Goal: Information Seeking & Learning: Learn about a topic

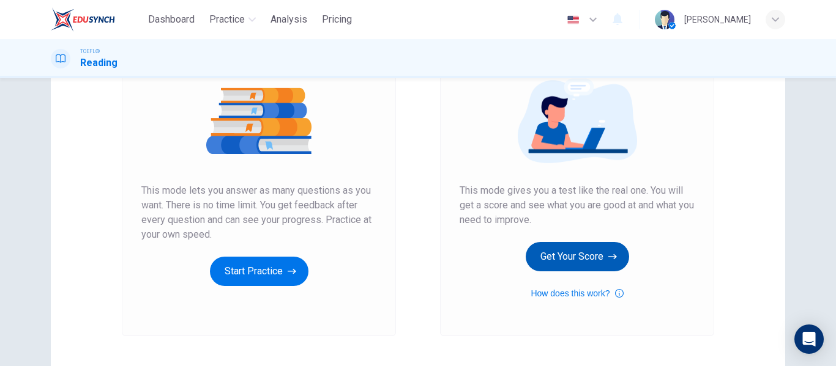
scroll to position [143, 0]
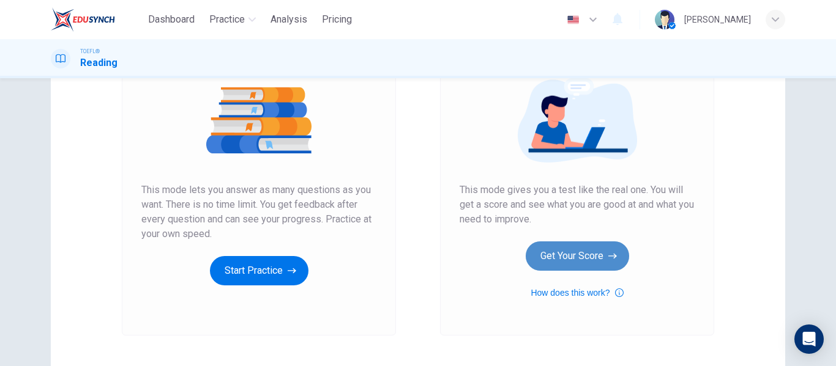
click at [589, 270] on button "Get Your Score" at bounding box center [577, 256] width 103 height 29
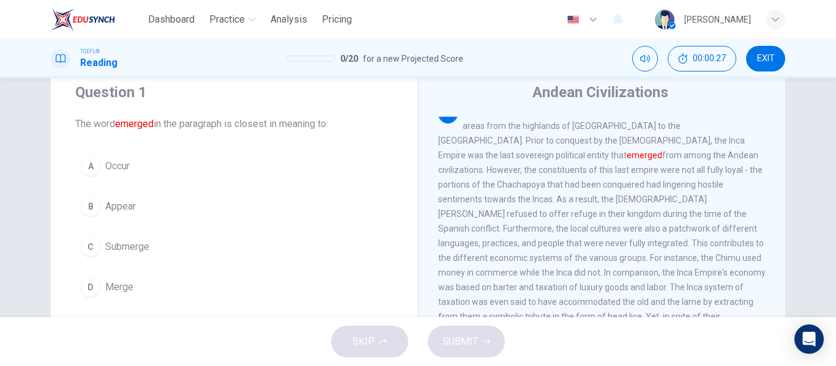
scroll to position [13, 0]
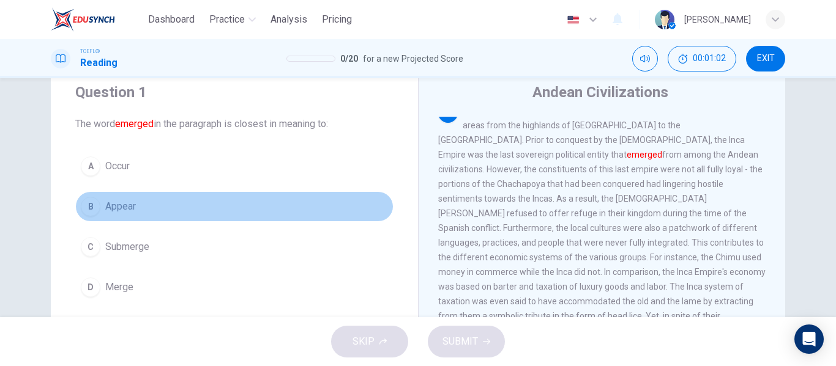
click at [166, 204] on button "B Appear" at bounding box center [234, 206] width 318 height 31
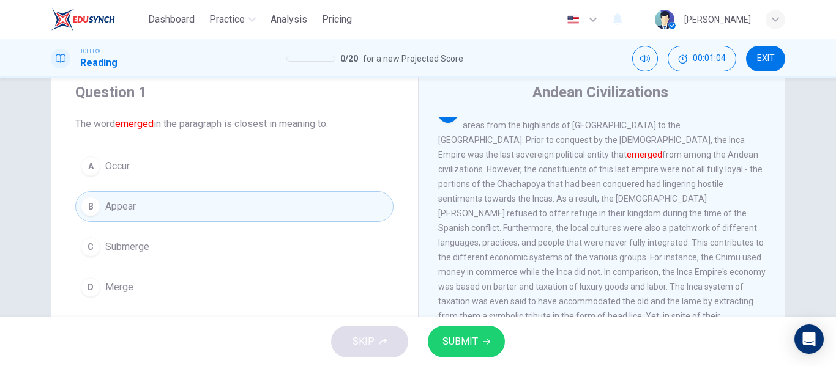
click at [458, 335] on span "SUBMIT" at bounding box center [459, 341] width 35 height 17
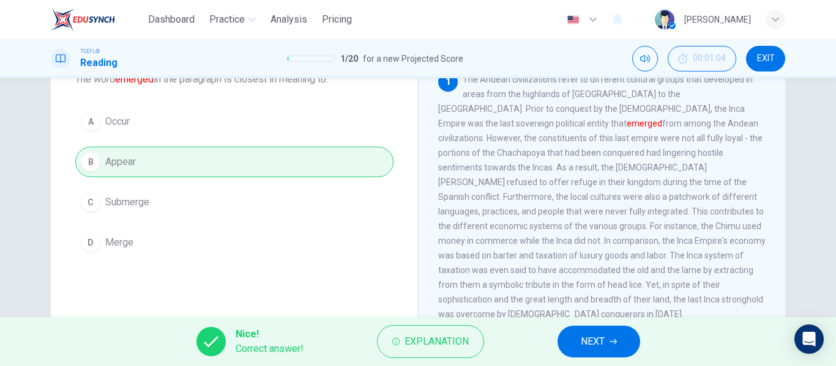
scroll to position [84, 0]
click at [587, 343] on span "NEXT" at bounding box center [593, 341] width 24 height 17
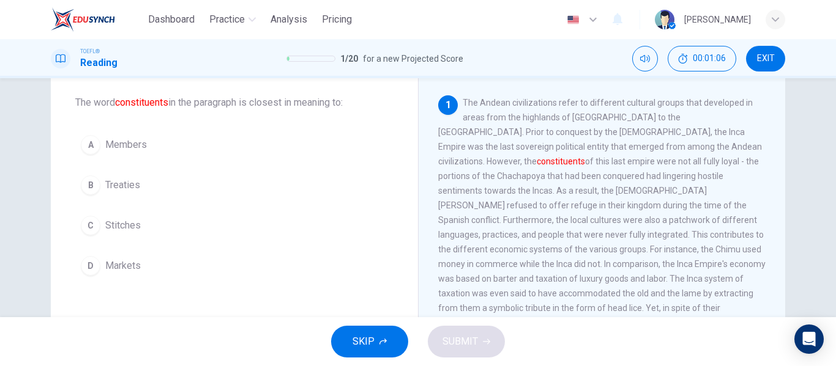
scroll to position [62, 0]
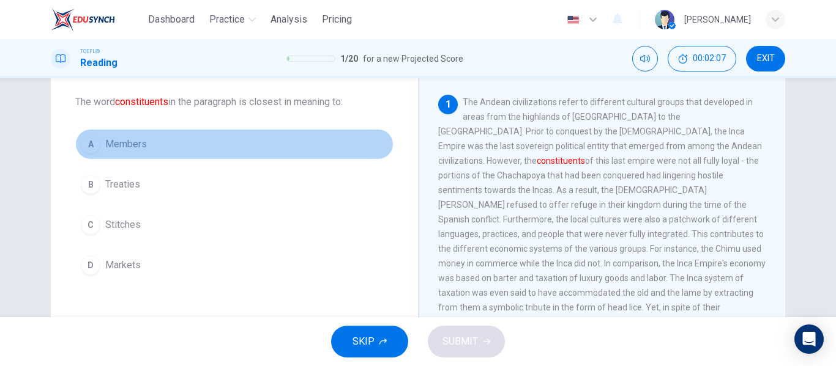
click at [209, 141] on button "A Members" at bounding box center [234, 144] width 318 height 31
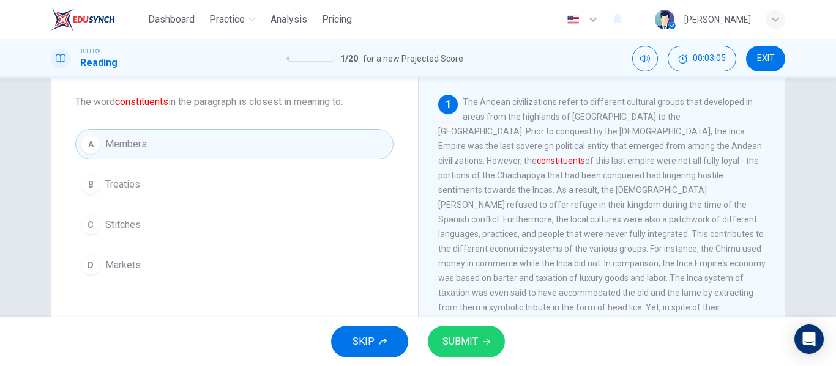
click at [445, 351] on button "SUBMIT" at bounding box center [466, 342] width 77 height 32
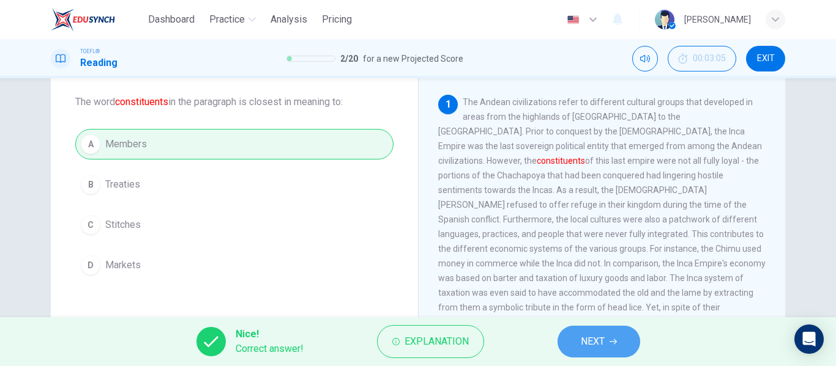
click at [606, 341] on button "NEXT" at bounding box center [598, 342] width 83 height 32
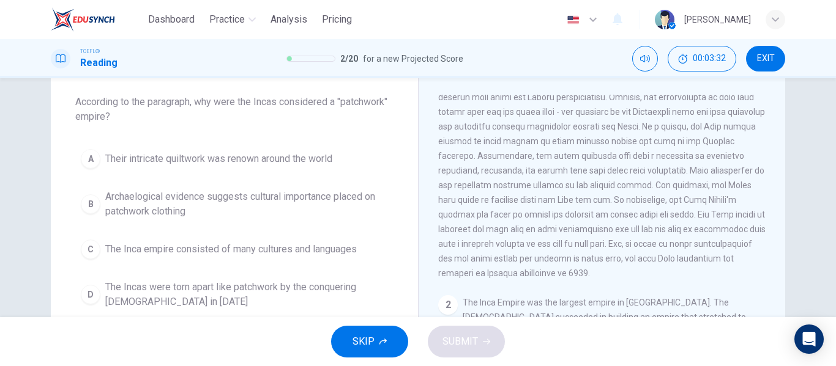
scroll to position [51, 0]
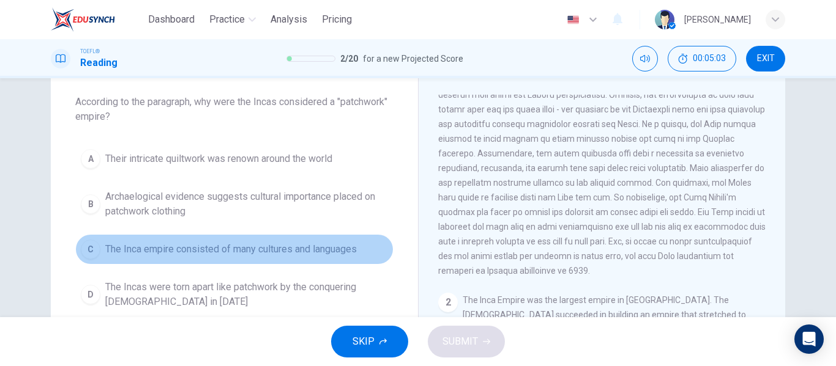
click at [333, 243] on span "The Inca empire consisted of many cultures and languages" at bounding box center [230, 249] width 251 height 15
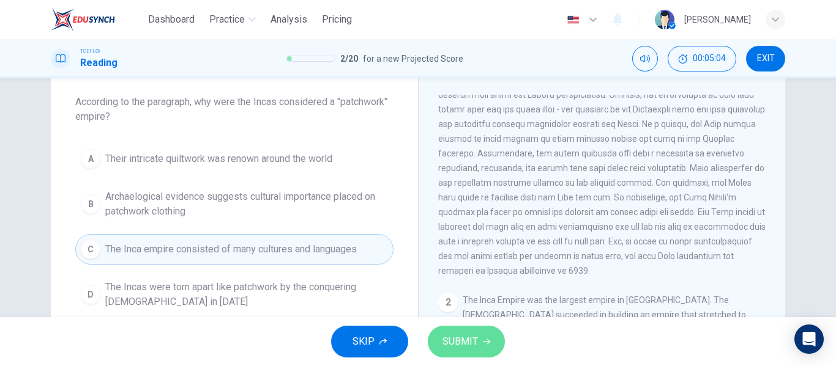
click at [450, 336] on span "SUBMIT" at bounding box center [459, 341] width 35 height 17
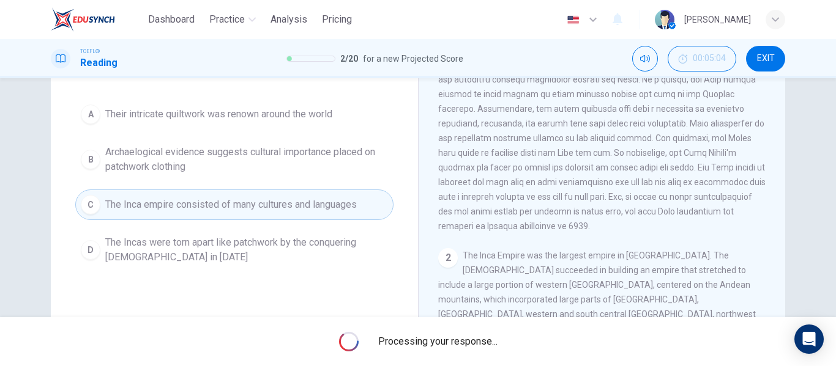
scroll to position [108, 0]
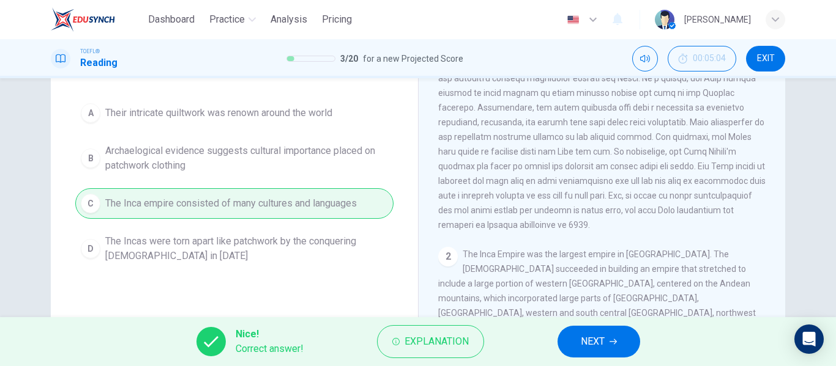
click at [577, 327] on button "NEXT" at bounding box center [598, 342] width 83 height 32
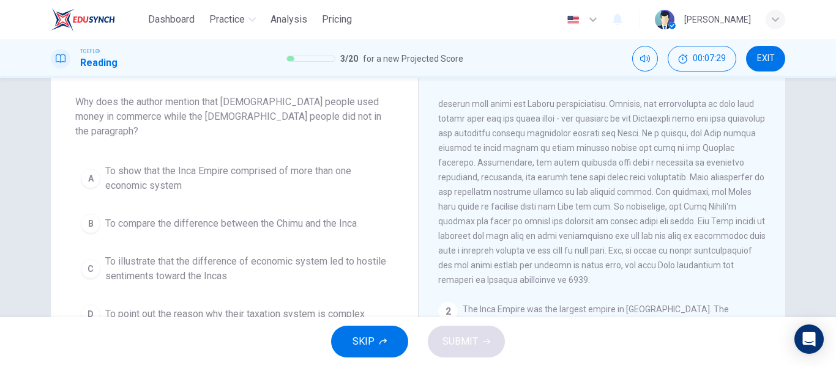
scroll to position [61, 0]
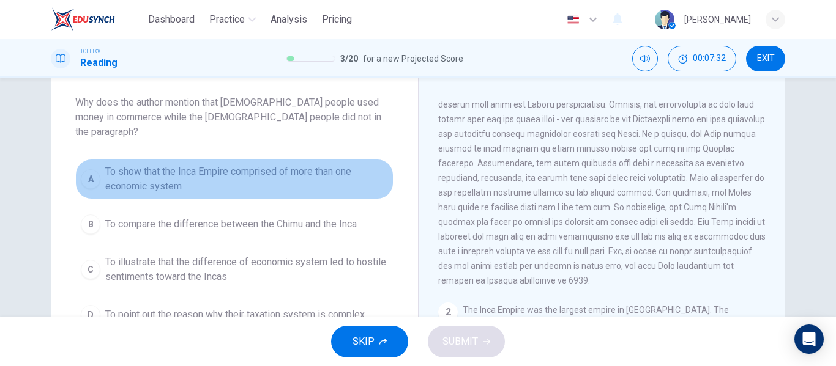
click at [286, 171] on span "To show that the Inca Empire comprised of more than one economic system" at bounding box center [246, 179] width 283 height 29
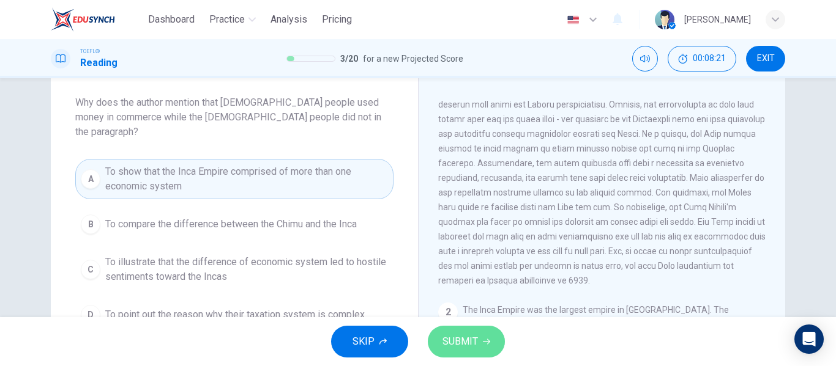
click at [484, 341] on icon "button" at bounding box center [486, 341] width 7 height 7
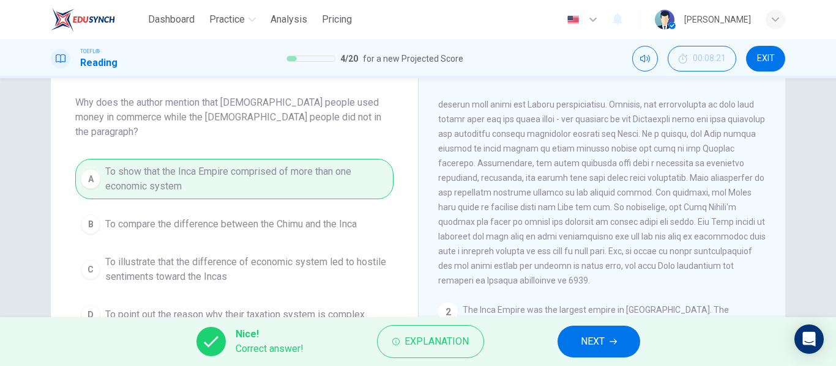
click at [589, 344] on span "NEXT" at bounding box center [593, 341] width 24 height 17
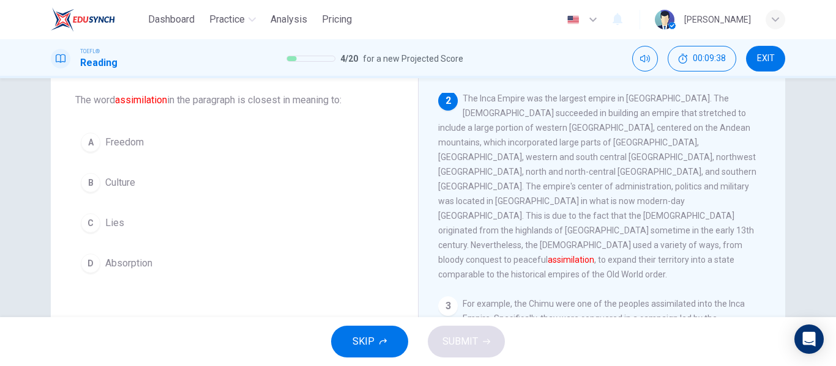
scroll to position [64, 0]
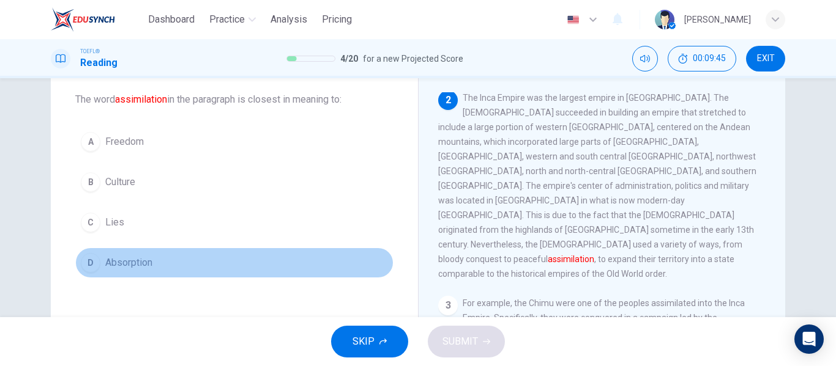
click at [176, 262] on button "D Absorption" at bounding box center [234, 263] width 318 height 31
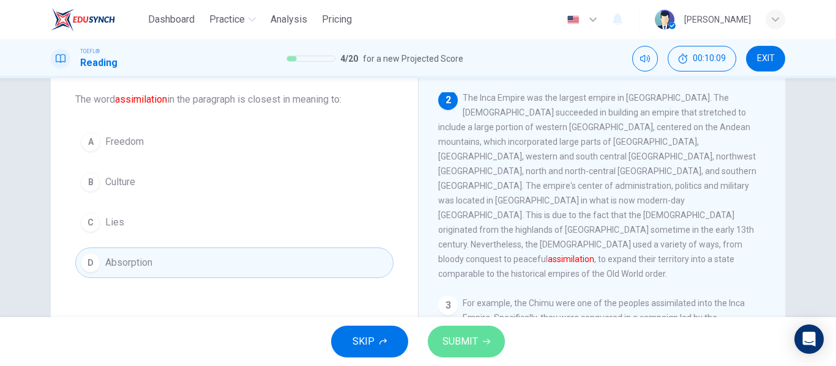
click at [457, 335] on span "SUBMIT" at bounding box center [459, 341] width 35 height 17
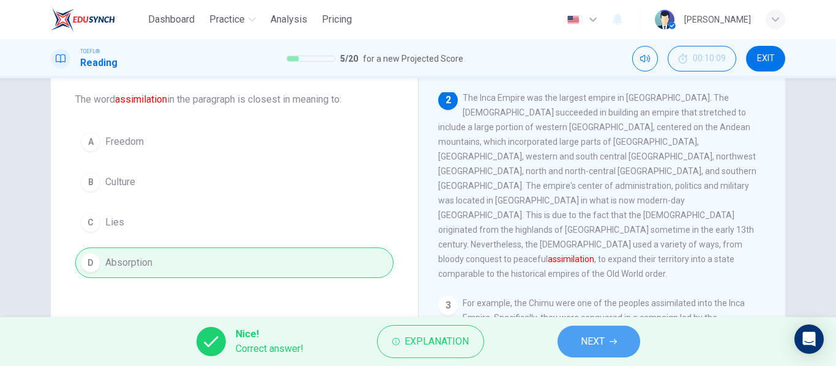
click at [582, 344] on span "NEXT" at bounding box center [593, 341] width 24 height 17
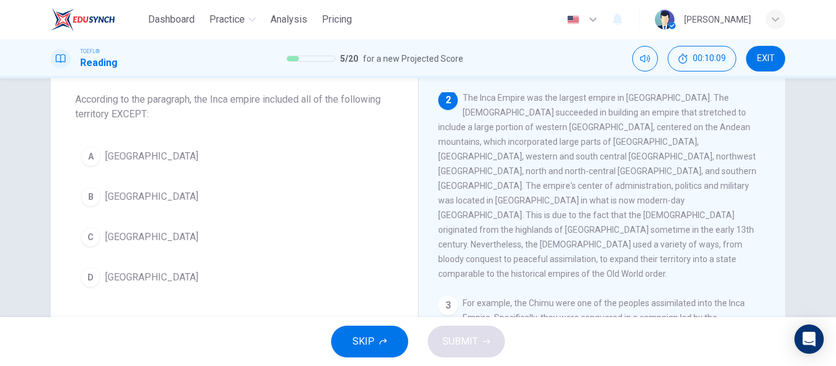
scroll to position [259, 0]
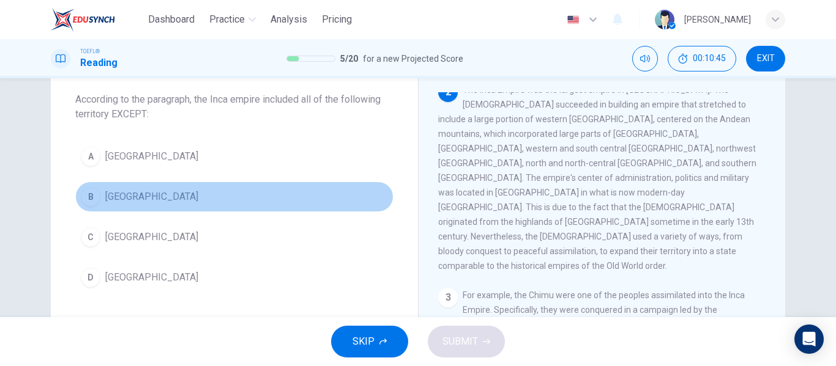
click at [100, 196] on button "B [GEOGRAPHIC_DATA]" at bounding box center [234, 197] width 318 height 31
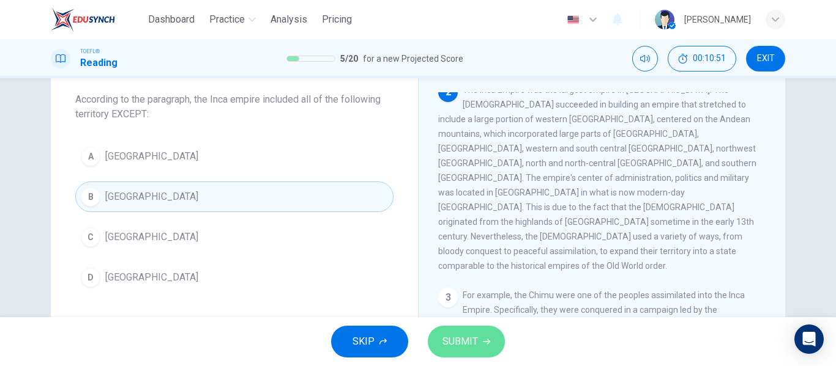
click at [474, 341] on span "SUBMIT" at bounding box center [459, 341] width 35 height 17
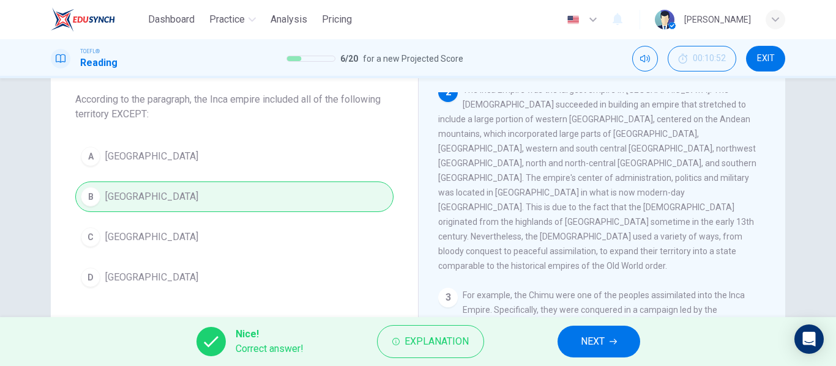
click at [573, 335] on button "NEXT" at bounding box center [598, 342] width 83 height 32
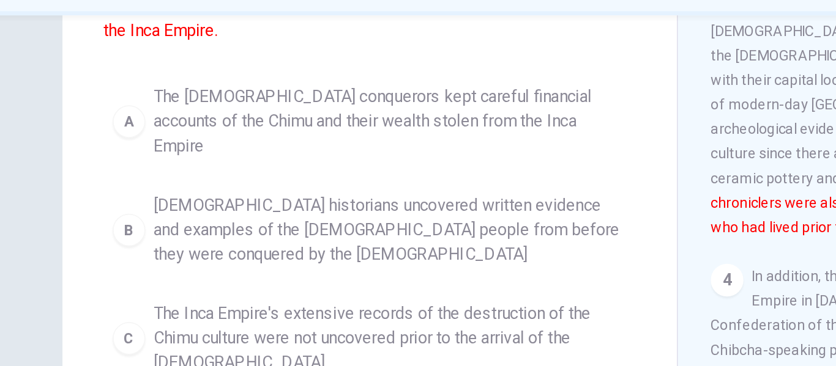
scroll to position [150, 0]
click at [131, 184] on span "[DEMOGRAPHIC_DATA] historians uncovered written evidence and examples of the [D…" at bounding box center [246, 206] width 283 height 44
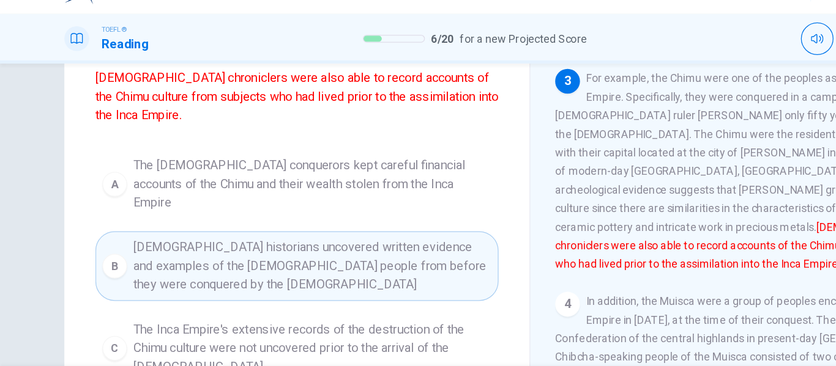
scroll to position [117, 0]
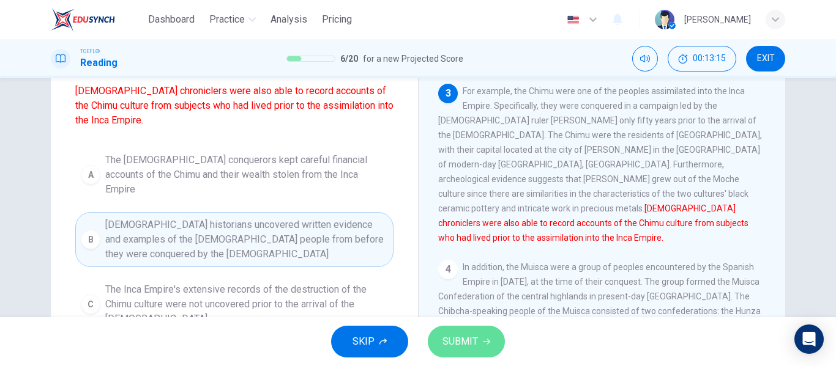
click at [461, 336] on span "SUBMIT" at bounding box center [459, 341] width 35 height 17
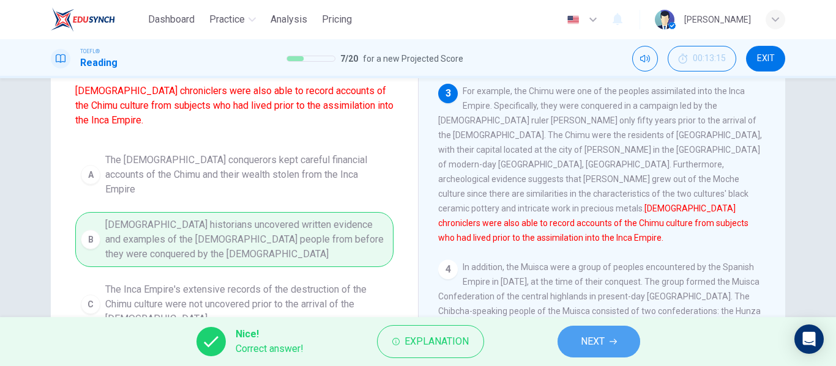
click at [581, 334] on span "NEXT" at bounding box center [593, 341] width 24 height 17
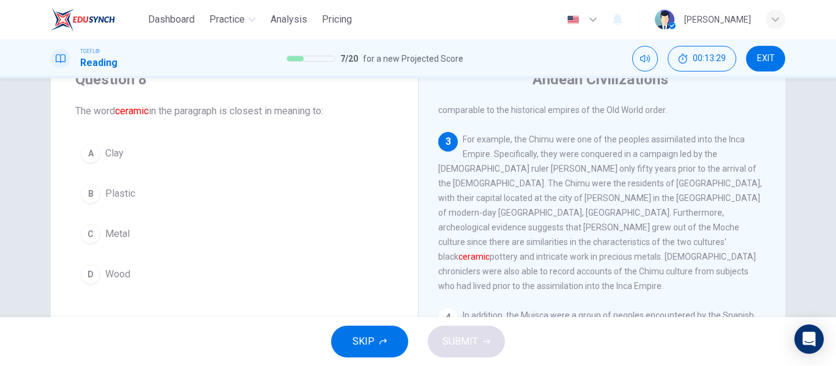
scroll to position [51, 0]
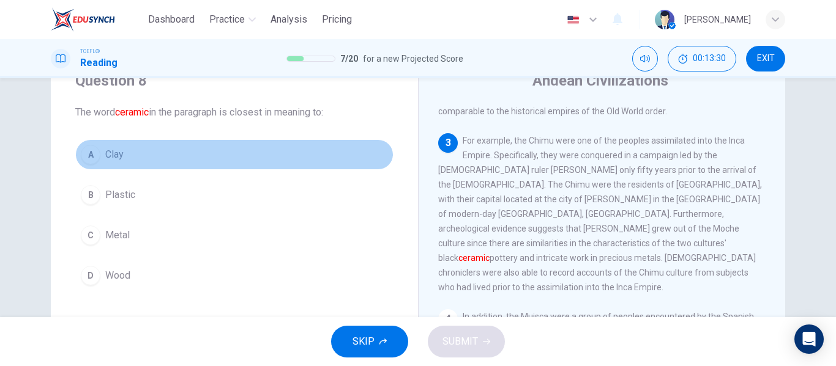
click at [121, 155] on button "A Clay" at bounding box center [234, 154] width 318 height 31
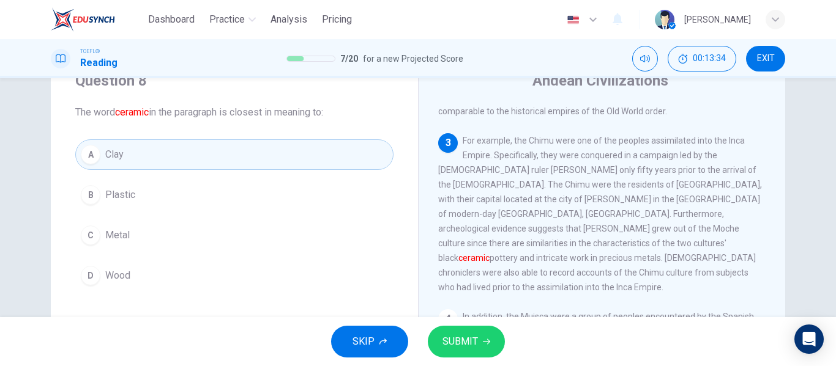
click at [484, 344] on icon "button" at bounding box center [486, 341] width 7 height 7
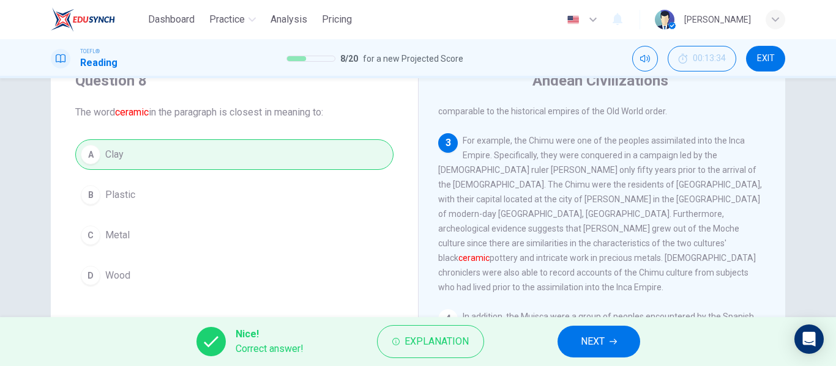
click at [582, 348] on span "NEXT" at bounding box center [593, 341] width 24 height 17
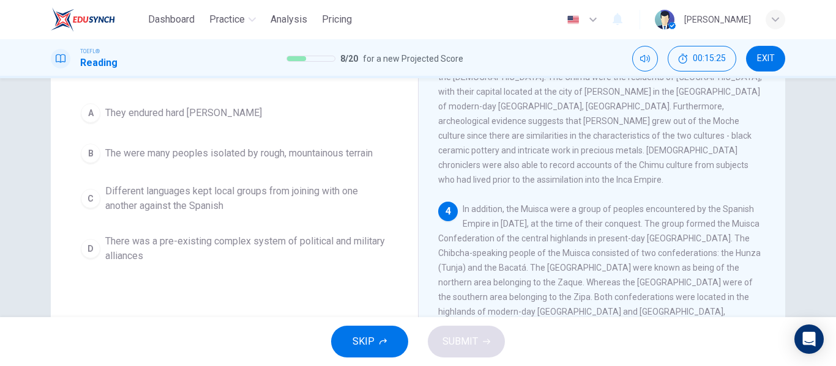
scroll to position [108, 0]
click at [295, 226] on div "A They endured hard [PERSON_NAME] B The were many peoples isolated by rough, mo…" at bounding box center [234, 182] width 318 height 171
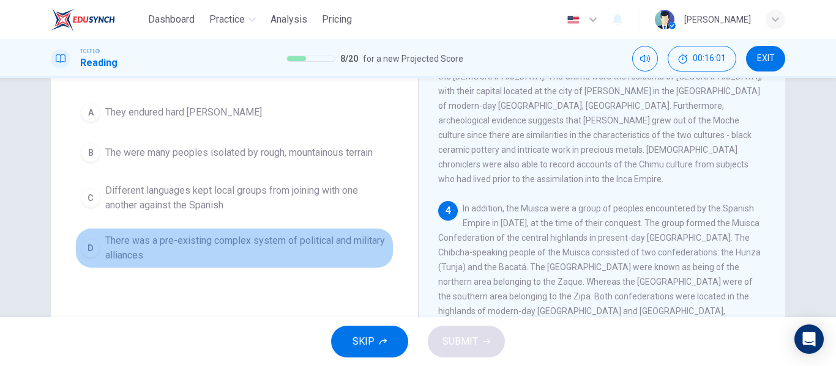
click at [281, 251] on span "There was a pre-existing complex system of political and military alliances" at bounding box center [246, 248] width 283 height 29
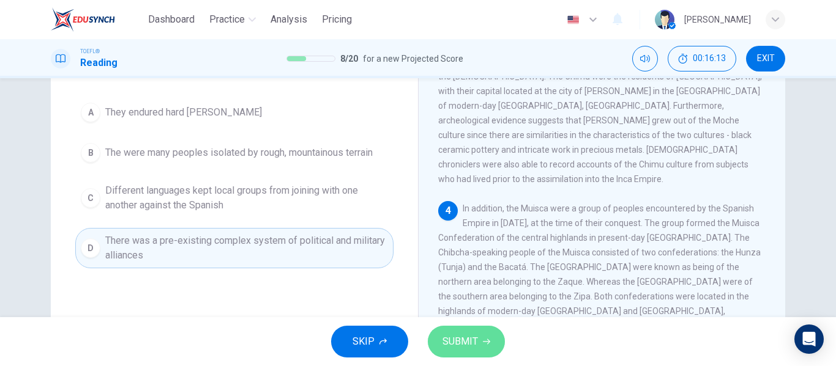
click at [488, 337] on button "SUBMIT" at bounding box center [466, 342] width 77 height 32
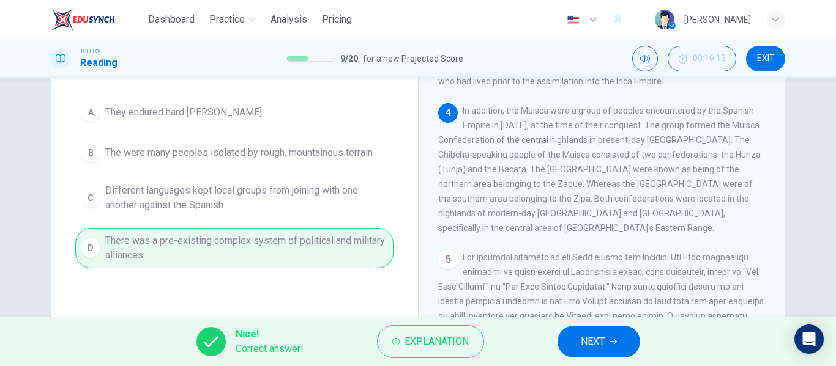
scroll to position [571, 0]
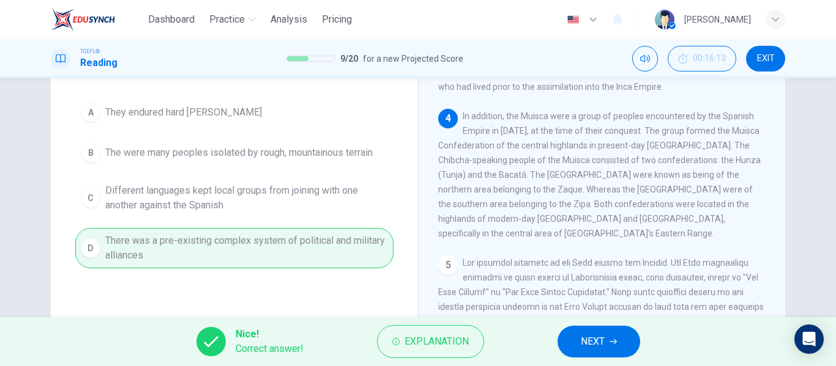
click at [620, 338] on button "NEXT" at bounding box center [598, 342] width 83 height 32
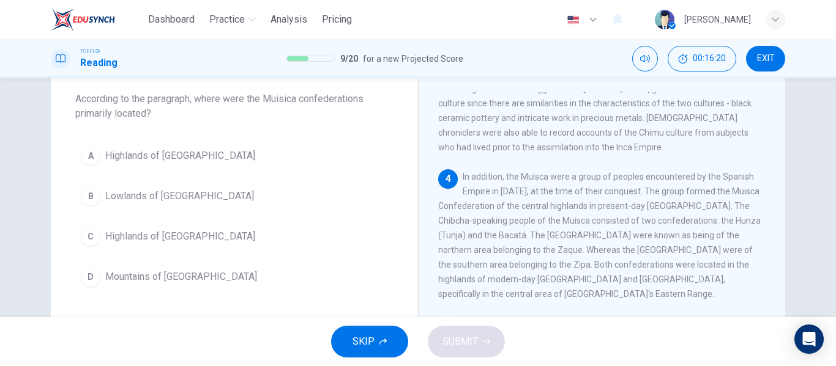
scroll to position [553, 0]
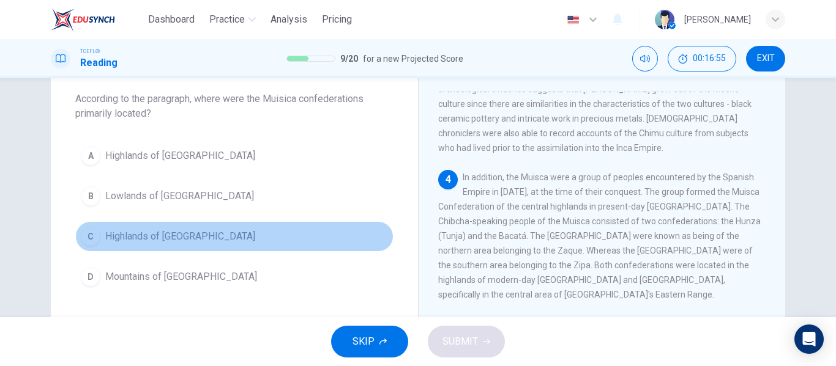
click at [247, 232] on button "C Highlands of [GEOGRAPHIC_DATA]" at bounding box center [234, 236] width 318 height 31
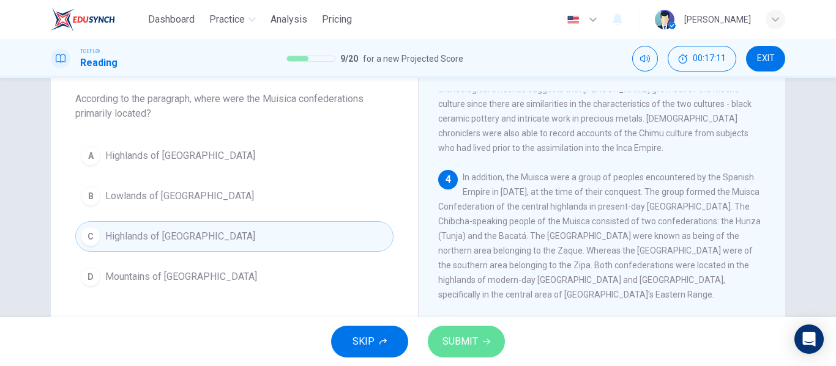
click at [450, 336] on span "SUBMIT" at bounding box center [459, 341] width 35 height 17
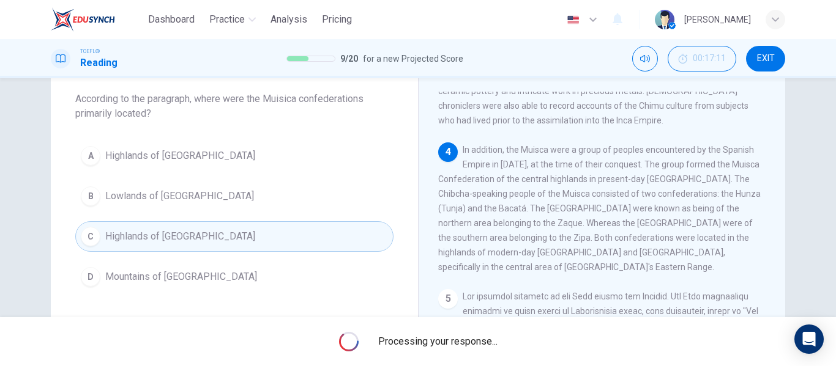
scroll to position [581, 0]
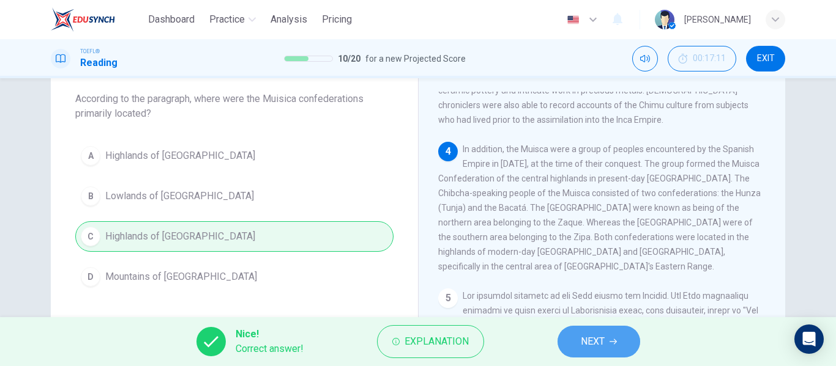
click at [584, 340] on span "NEXT" at bounding box center [593, 341] width 24 height 17
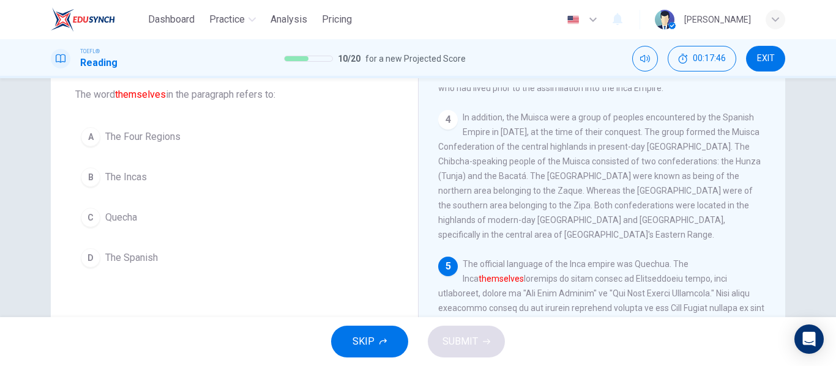
scroll to position [62, 0]
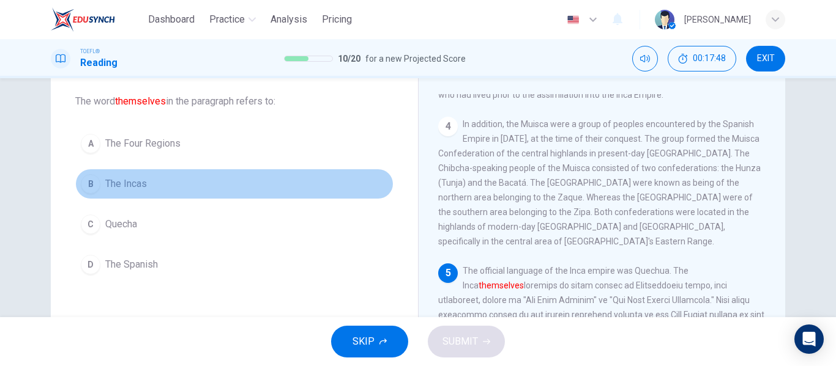
click at [231, 184] on button "B The Incas" at bounding box center [234, 184] width 318 height 31
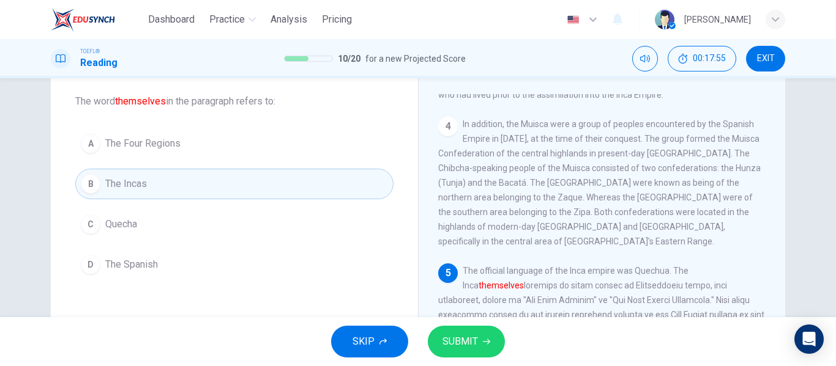
click at [483, 343] on icon "button" at bounding box center [486, 341] width 7 height 7
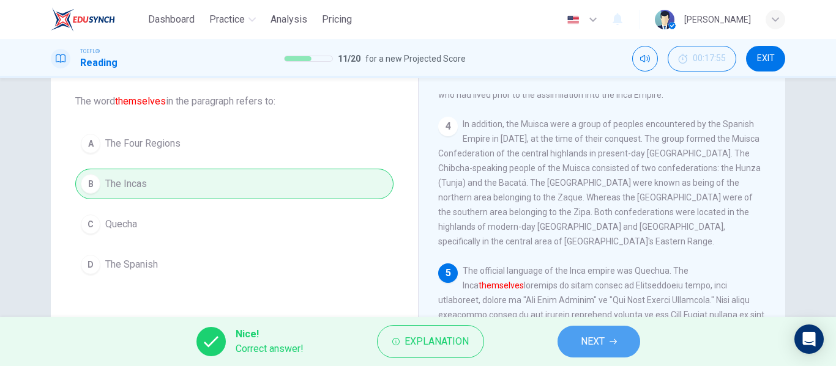
click at [604, 341] on span "NEXT" at bounding box center [593, 341] width 24 height 17
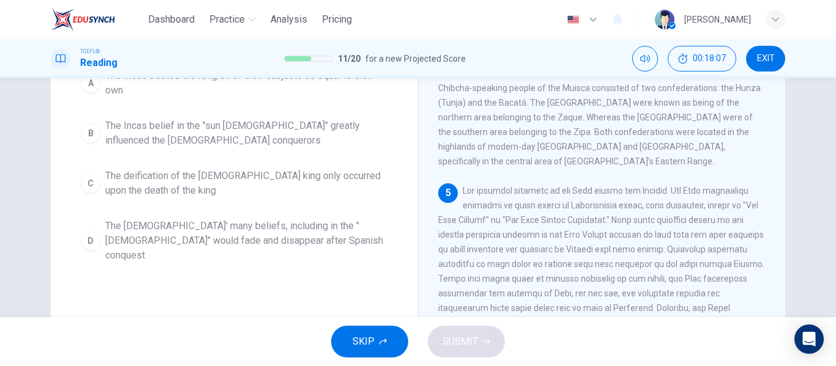
scroll to position [143, 0]
click at [704, 207] on span at bounding box center [601, 292] width 326 height 215
click at [725, 206] on span at bounding box center [601, 292] width 326 height 215
drag, startPoint x: 725, startPoint y: 206, endPoint x: 748, endPoint y: 206, distance: 22.6
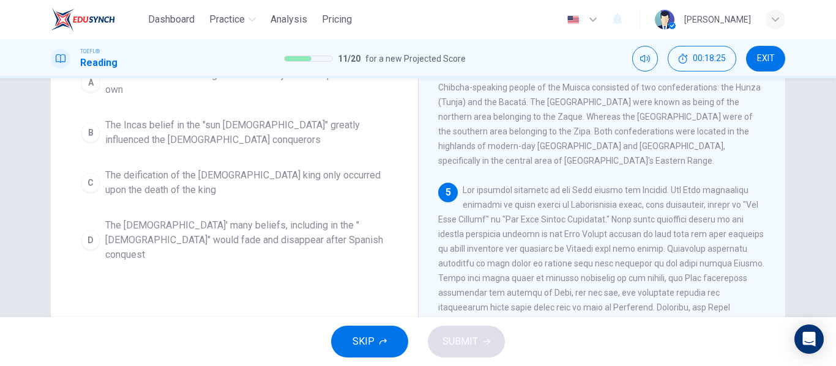
click at [748, 206] on span at bounding box center [601, 292] width 326 height 215
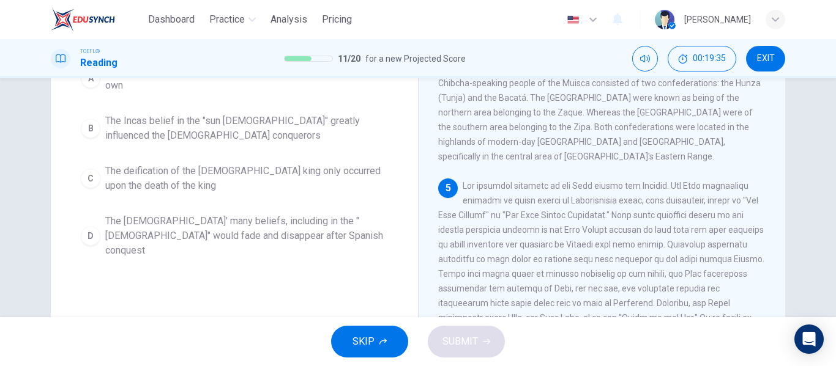
scroll to position [144, 0]
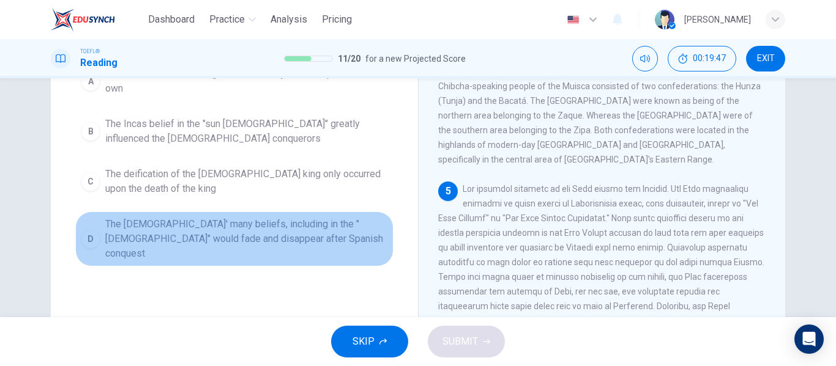
click at [330, 231] on span "The [DEMOGRAPHIC_DATA]' many beliefs, including in the "[DEMOGRAPHIC_DATA]" wou…" at bounding box center [246, 239] width 283 height 44
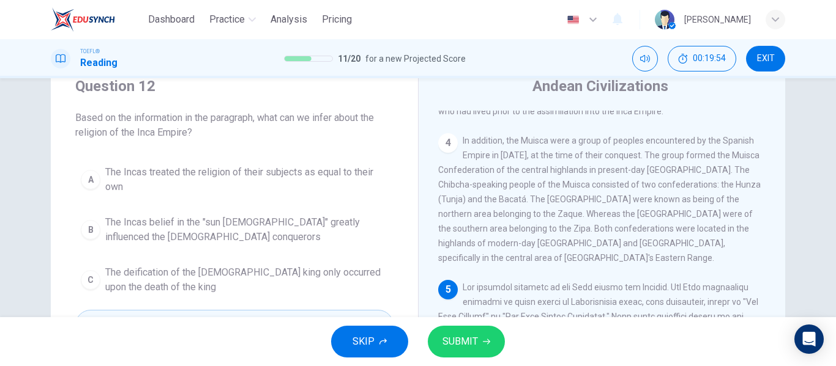
scroll to position [122, 0]
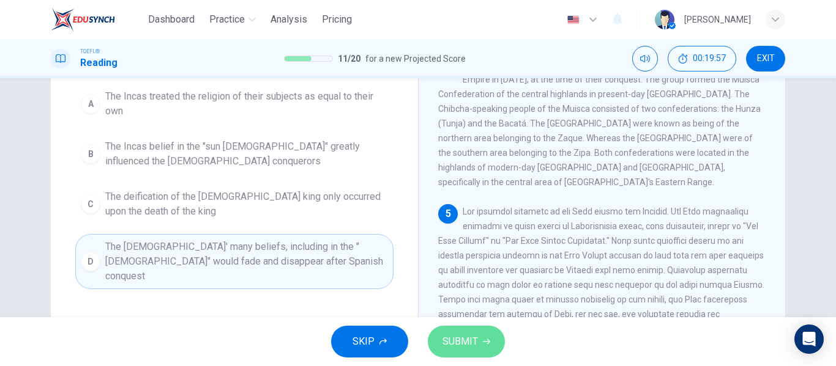
click at [468, 335] on span "SUBMIT" at bounding box center [459, 341] width 35 height 17
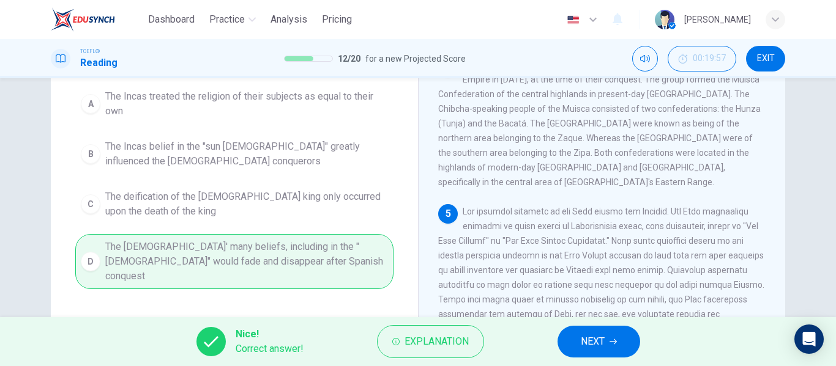
click at [583, 332] on button "NEXT" at bounding box center [598, 342] width 83 height 32
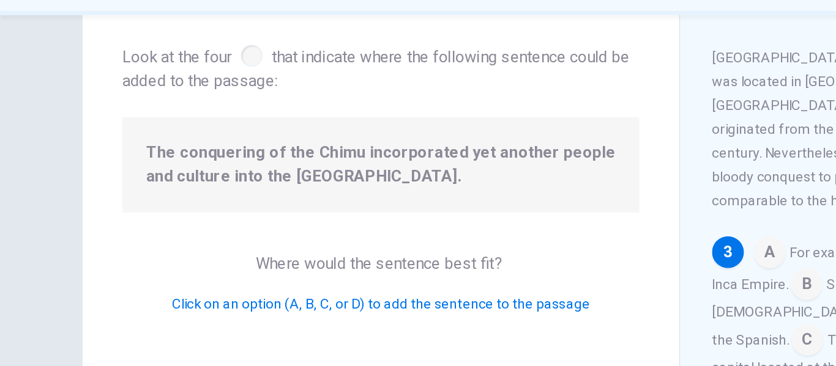
scroll to position [62, 0]
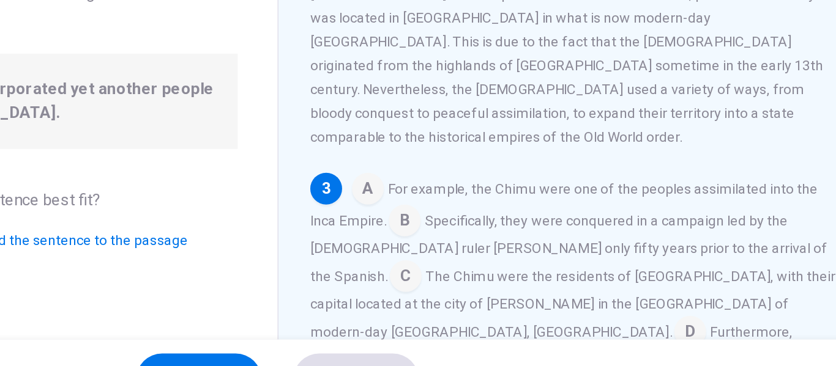
click at [466, 216] on input at bounding box center [474, 226] width 20 height 20
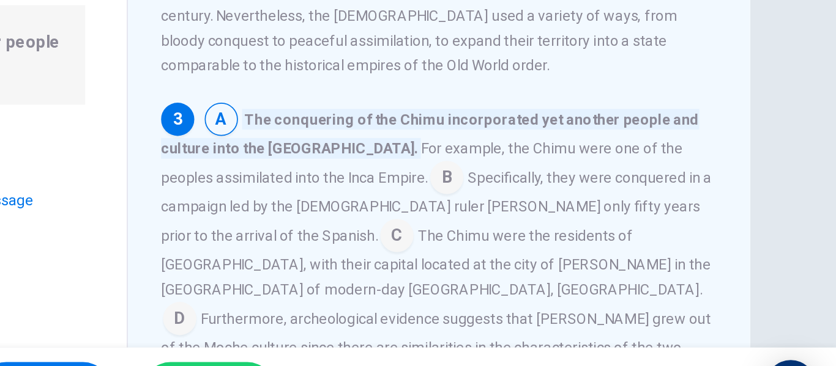
scroll to position [89, 0]
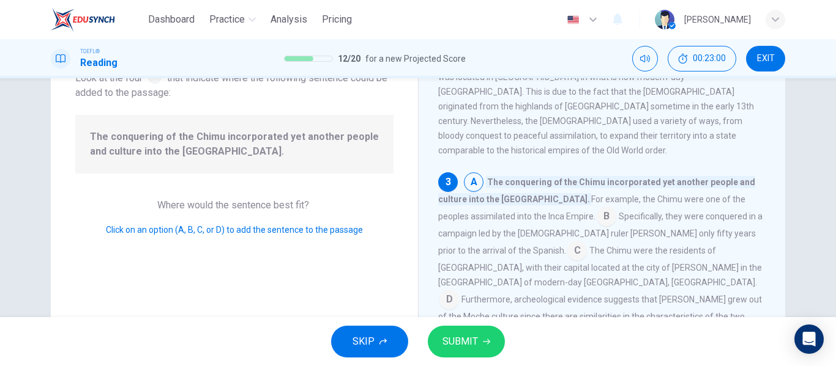
click at [484, 347] on button "SUBMIT" at bounding box center [466, 342] width 77 height 32
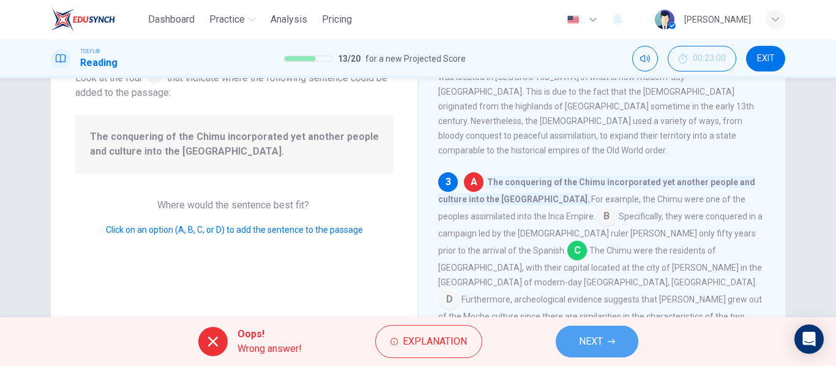
click at [585, 346] on span "NEXT" at bounding box center [591, 341] width 24 height 17
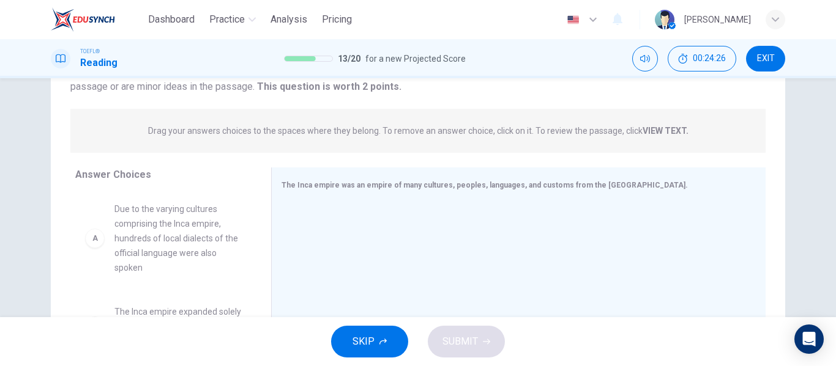
scroll to position [151, 0]
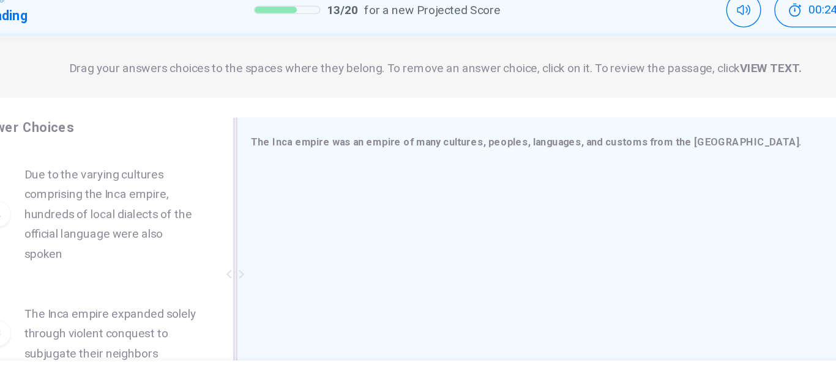
click at [400, 161] on div "The Inca empire was an empire of many cultures, peoples, languages, and customs…" at bounding box center [510, 155] width 459 height 15
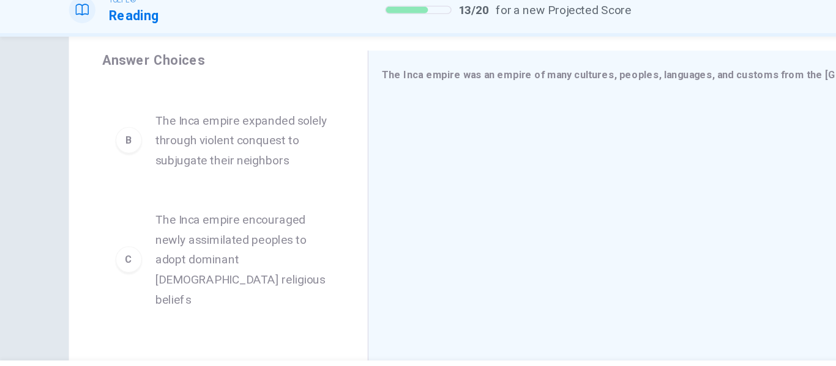
scroll to position [92, 0]
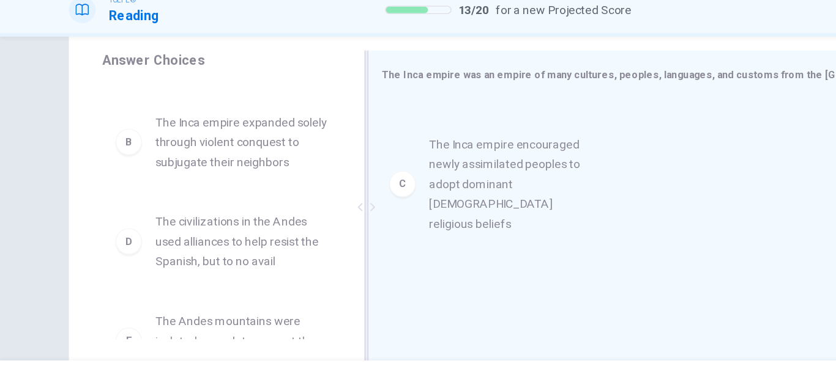
drag, startPoint x: 192, startPoint y: 239, endPoint x: 400, endPoint y: 182, distance: 215.6
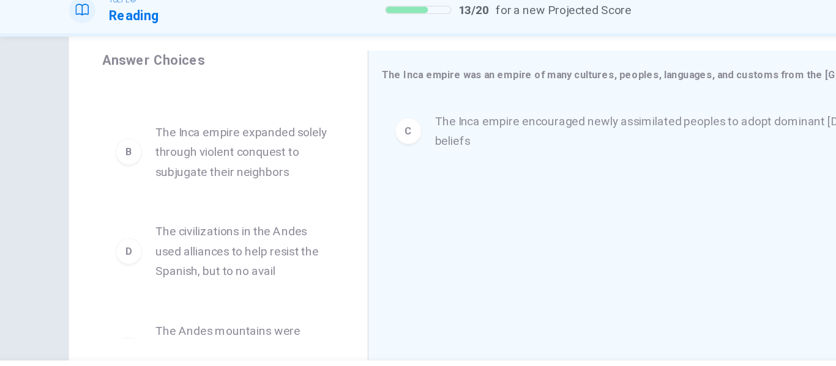
scroll to position [0, 0]
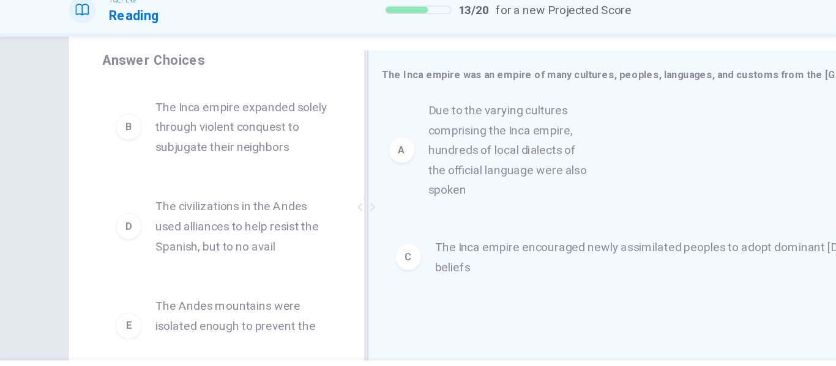
drag, startPoint x: 184, startPoint y: 173, endPoint x: 392, endPoint y: 175, distance: 208.0
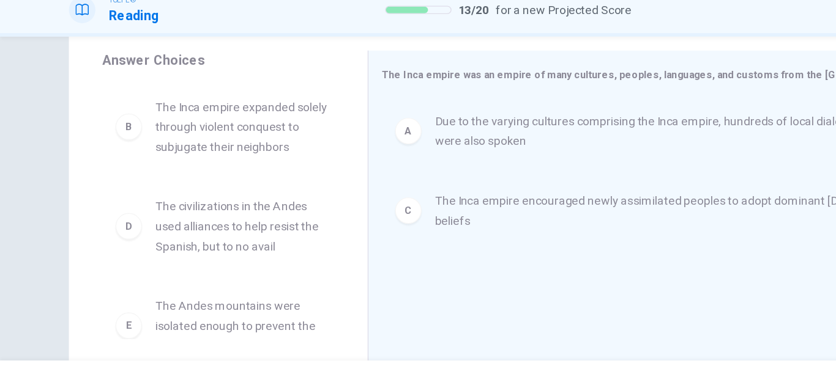
drag, startPoint x: 392, startPoint y: 175, endPoint x: 214, endPoint y: 204, distance: 180.3
click at [214, 204] on div "Answer Choices B The Inca empire expanded solely through violent conquest to su…" at bounding box center [418, 207] width 734 height 237
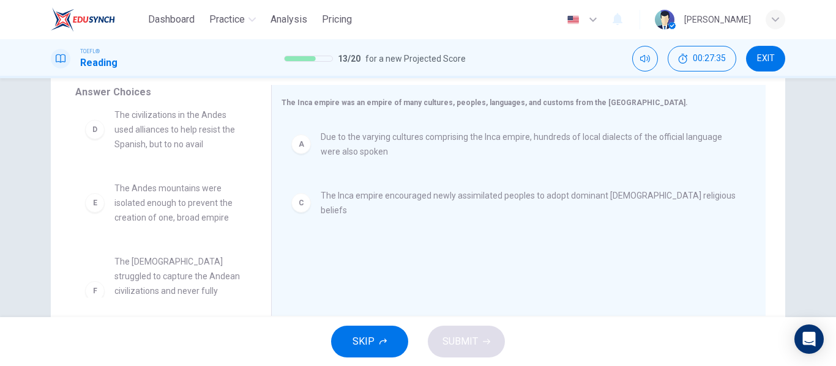
scroll to position [84, 0]
click at [172, 224] on span "The Andes mountains were isolated enough to prevent the creation of one, broad …" at bounding box center [177, 204] width 127 height 44
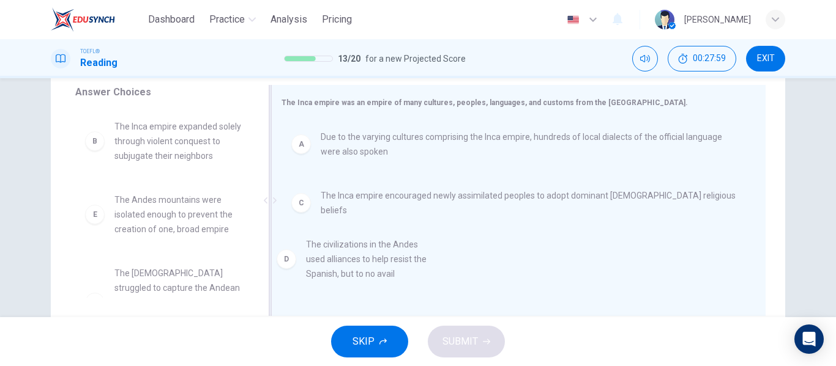
drag, startPoint x: 183, startPoint y: 142, endPoint x: 383, endPoint y: 269, distance: 236.8
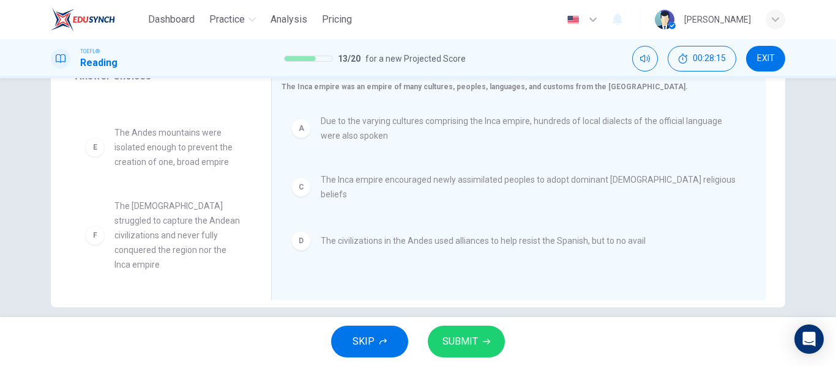
scroll to position [51, 0]
click at [460, 338] on span "SUBMIT" at bounding box center [459, 341] width 35 height 17
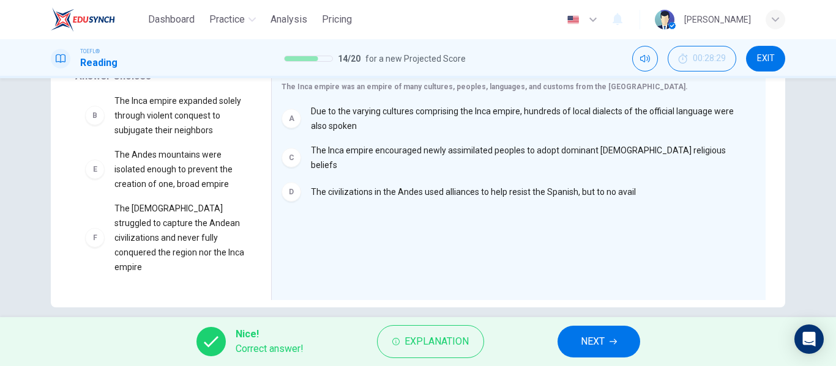
scroll to position [0, 0]
click at [584, 339] on span "NEXT" at bounding box center [593, 341] width 24 height 17
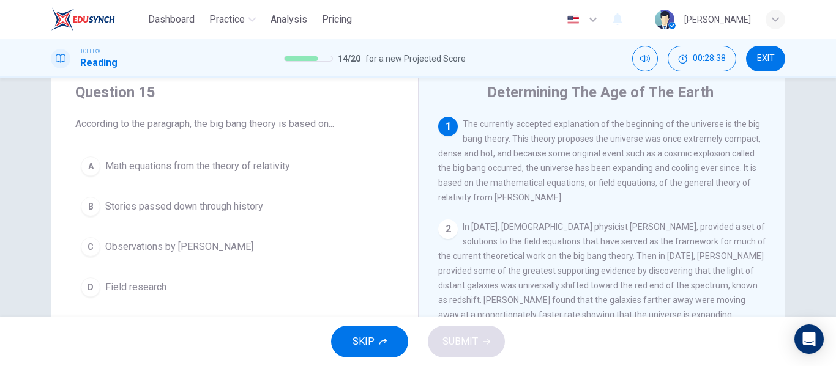
scroll to position [39, 0]
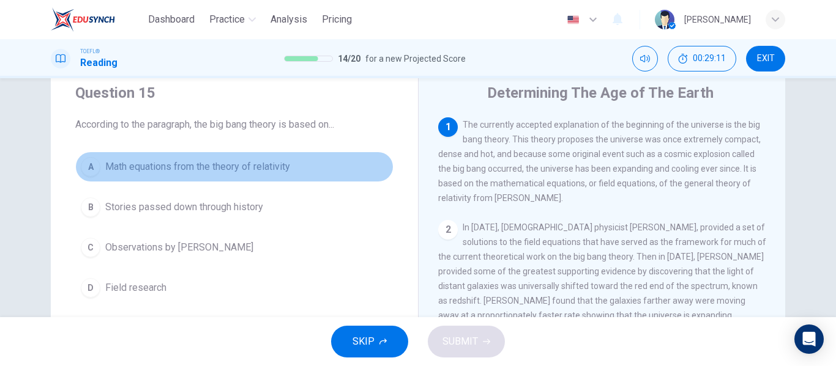
click at [300, 173] on button "A Math equations from the theory of relativity" at bounding box center [234, 167] width 318 height 31
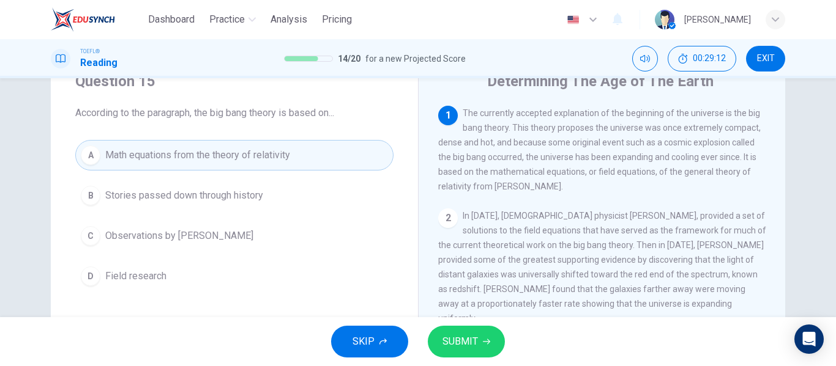
scroll to position [54, 0]
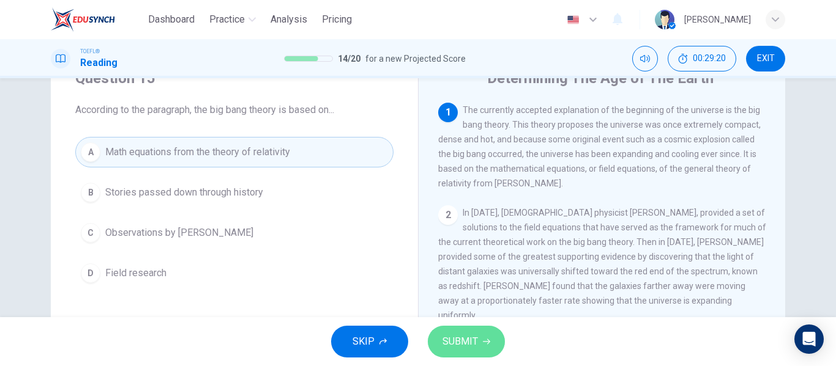
click at [466, 339] on span "SUBMIT" at bounding box center [459, 341] width 35 height 17
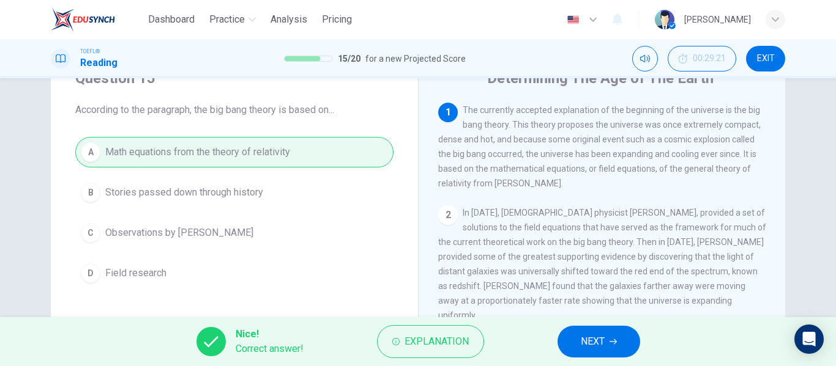
click at [590, 336] on span "NEXT" at bounding box center [593, 341] width 24 height 17
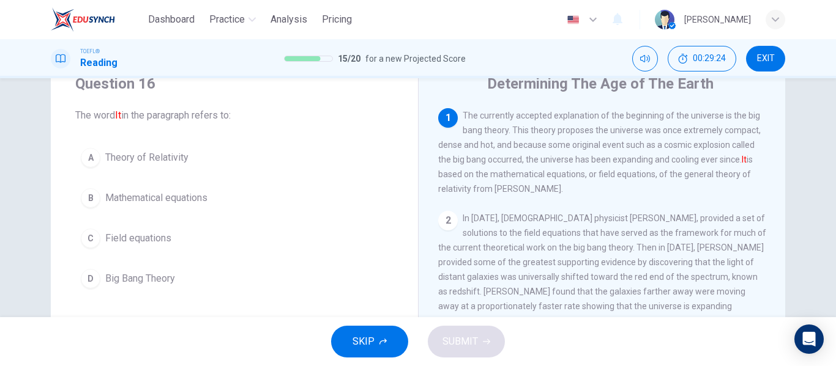
scroll to position [49, 0]
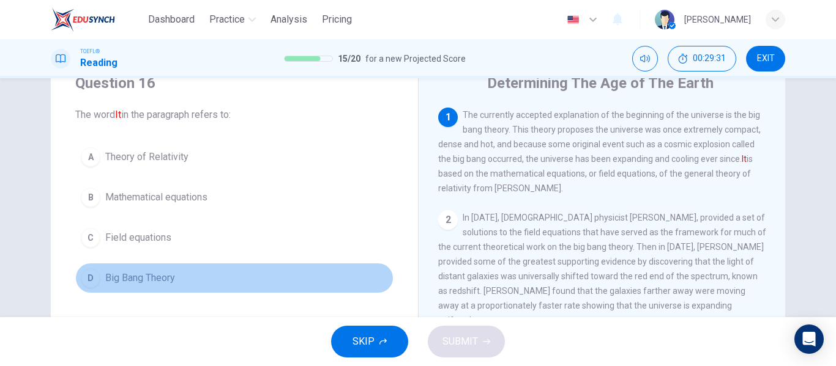
click at [187, 269] on button "D Big Bang Theory" at bounding box center [234, 278] width 318 height 31
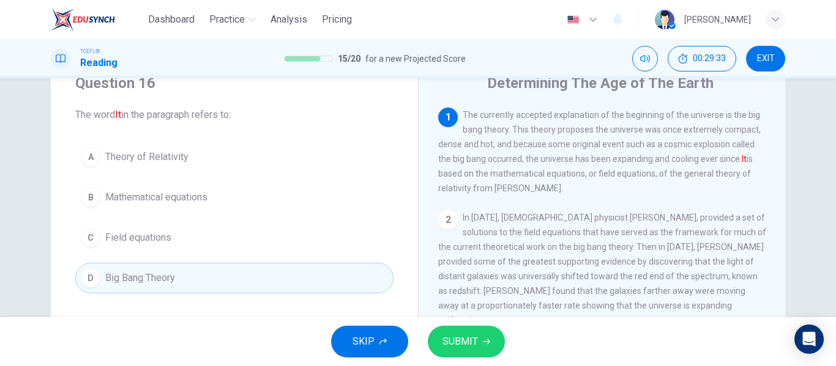
click at [481, 333] on button "SUBMIT" at bounding box center [466, 342] width 77 height 32
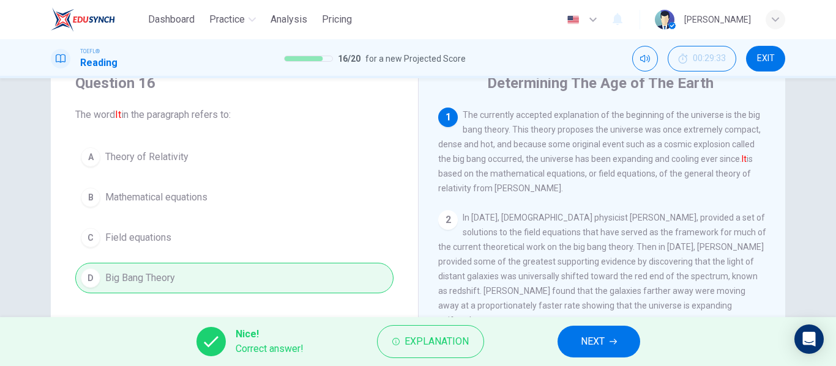
click at [607, 336] on button "NEXT" at bounding box center [598, 342] width 83 height 32
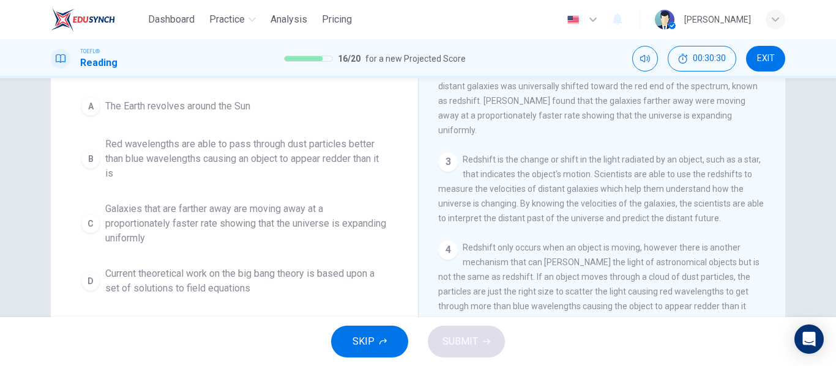
scroll to position [130, 0]
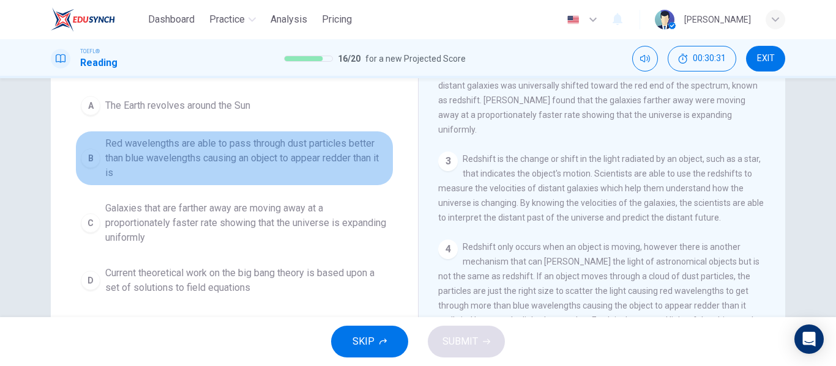
click at [282, 157] on span "Red wavelengths are able to pass through dust particles better than blue wavele…" at bounding box center [246, 158] width 283 height 44
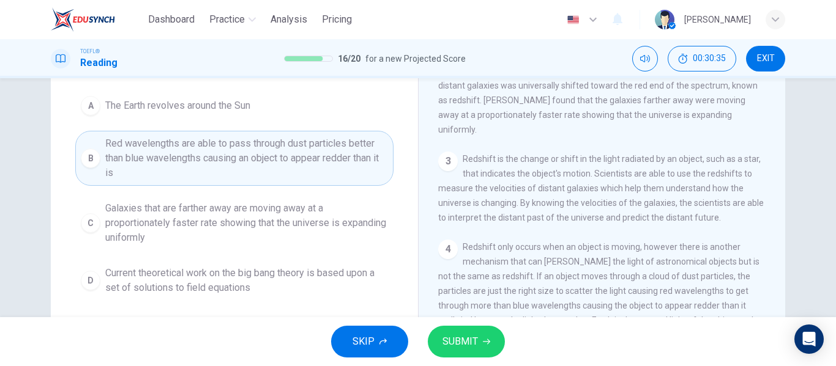
click at [272, 218] on span "Galaxies that are farther away are moving away at a proportionately faster rate…" at bounding box center [246, 223] width 283 height 44
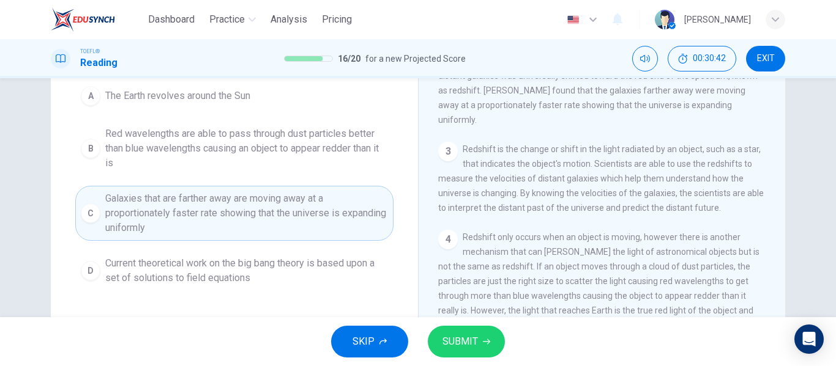
scroll to position [140, 0]
click at [459, 334] on span "SUBMIT" at bounding box center [459, 341] width 35 height 17
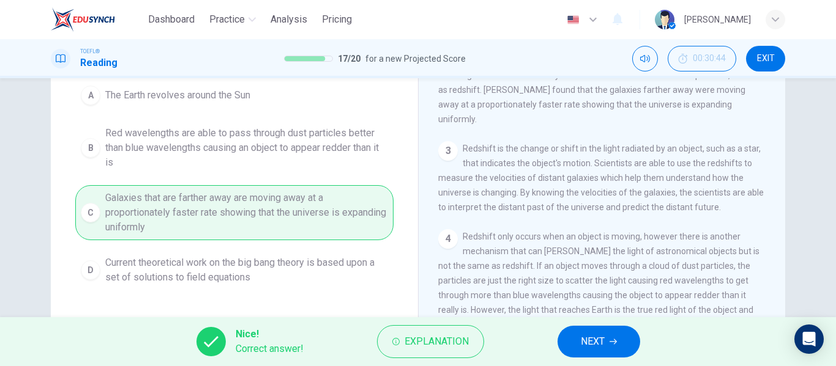
click at [579, 336] on button "NEXT" at bounding box center [598, 342] width 83 height 32
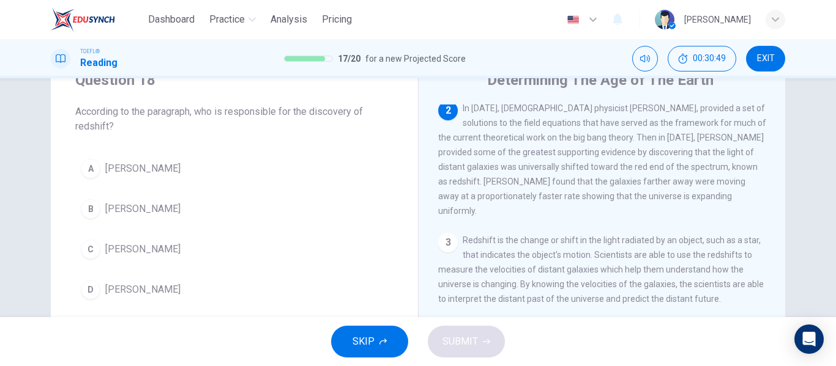
scroll to position [53, 0]
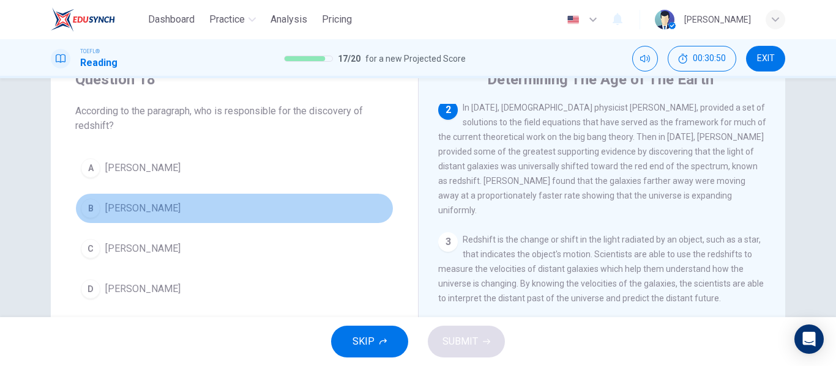
click at [188, 205] on button "B [PERSON_NAME]" at bounding box center [234, 208] width 318 height 31
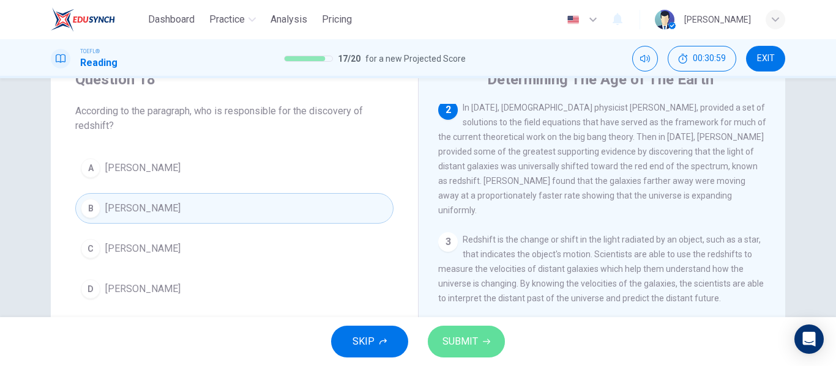
click at [460, 333] on span "SUBMIT" at bounding box center [459, 341] width 35 height 17
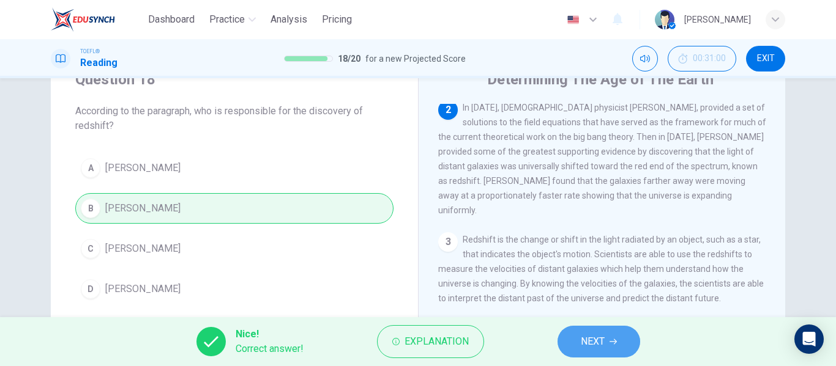
click at [604, 340] on span "NEXT" at bounding box center [593, 341] width 24 height 17
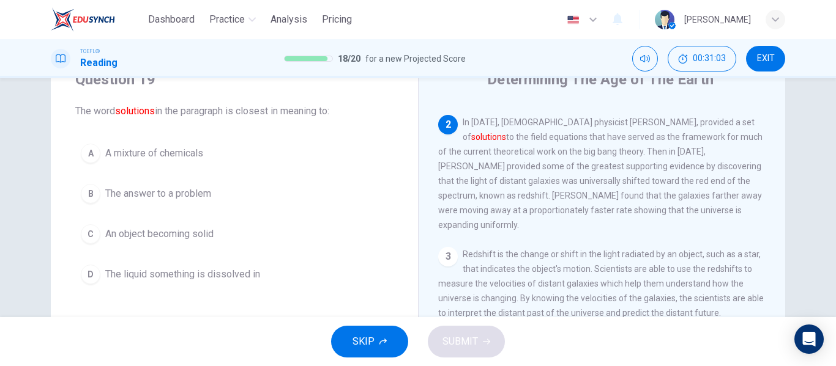
scroll to position [92, 0]
click at [222, 191] on button "B The answer to a problem" at bounding box center [234, 194] width 318 height 31
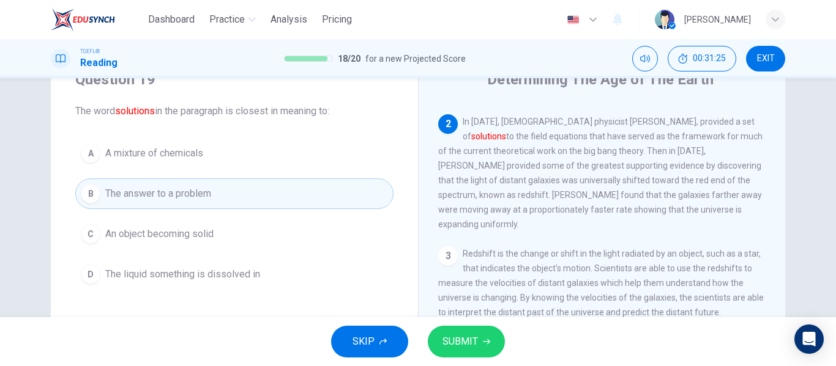
click at [455, 337] on span "SUBMIT" at bounding box center [459, 341] width 35 height 17
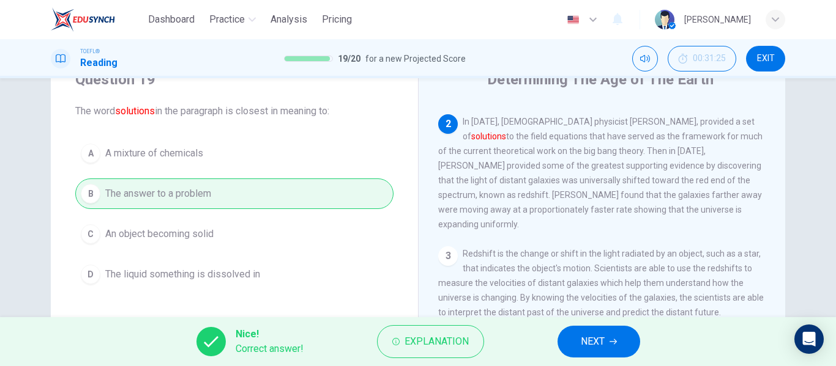
click at [582, 342] on span "NEXT" at bounding box center [593, 341] width 24 height 17
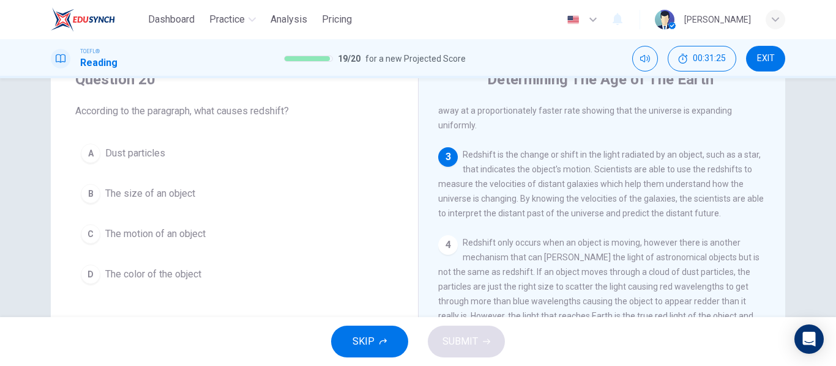
scroll to position [211, 0]
click at [223, 231] on button "C The motion of an object" at bounding box center [234, 234] width 318 height 31
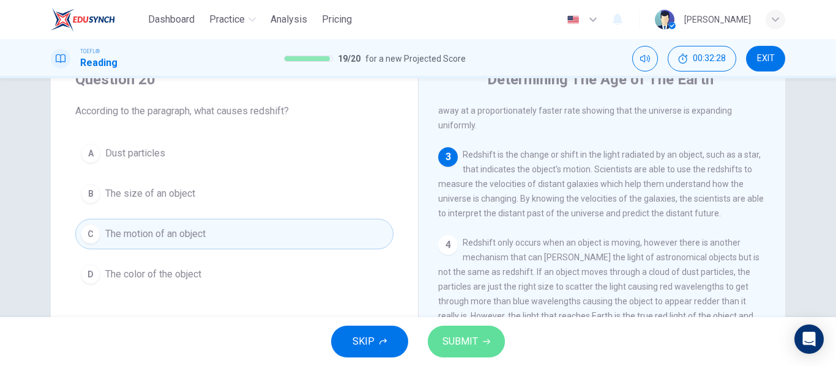
click at [478, 338] on button "SUBMIT" at bounding box center [466, 342] width 77 height 32
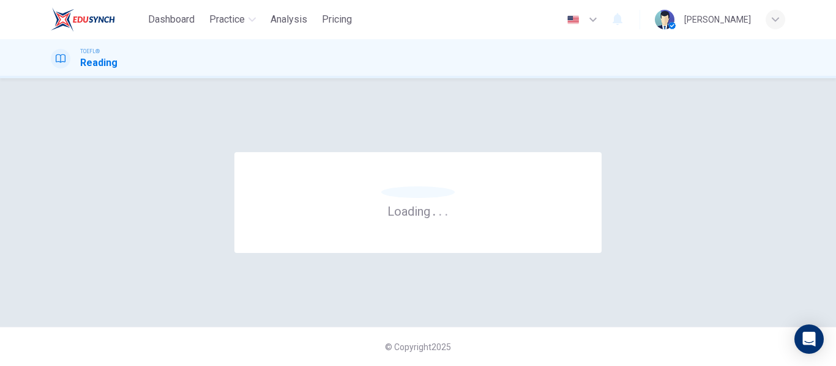
scroll to position [0, 0]
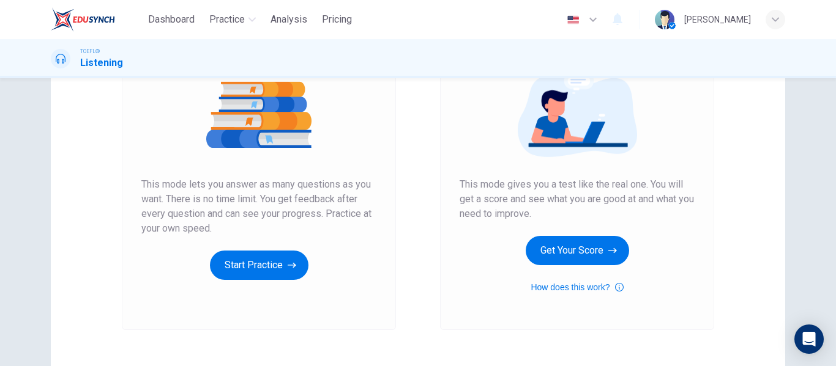
scroll to position [135, 0]
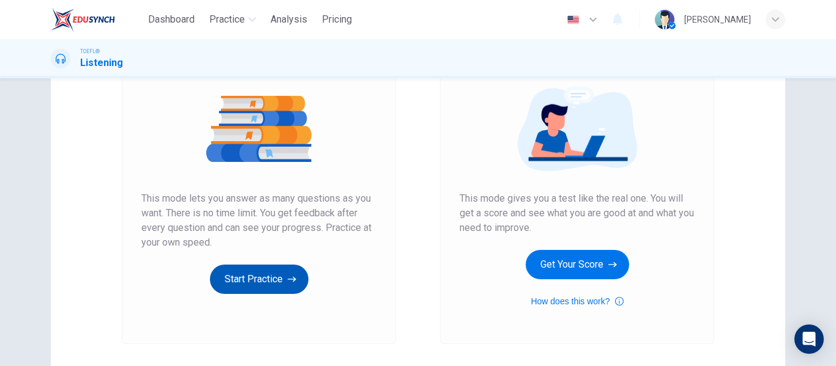
click at [275, 278] on button "Start Practice" at bounding box center [259, 279] width 98 height 29
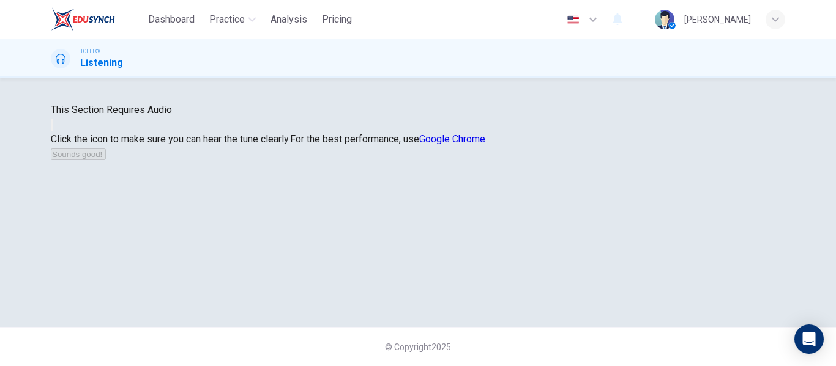
scroll to position [67, 0]
click at [53, 131] on button "button" at bounding box center [52, 125] width 2 height 12
click at [106, 160] on button "Sounds good!" at bounding box center [78, 155] width 55 height 12
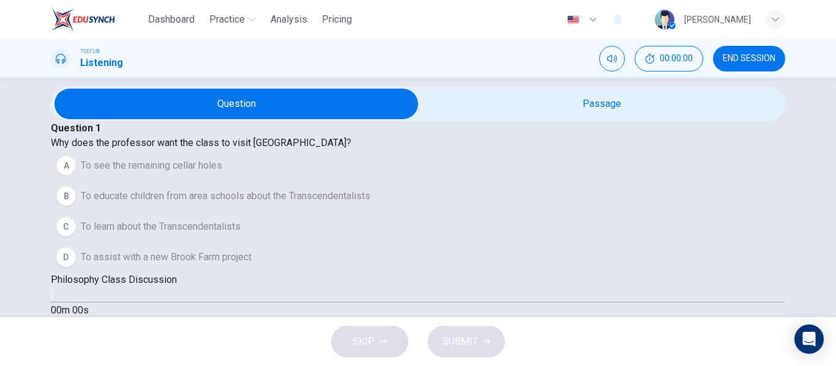
scroll to position [0, 0]
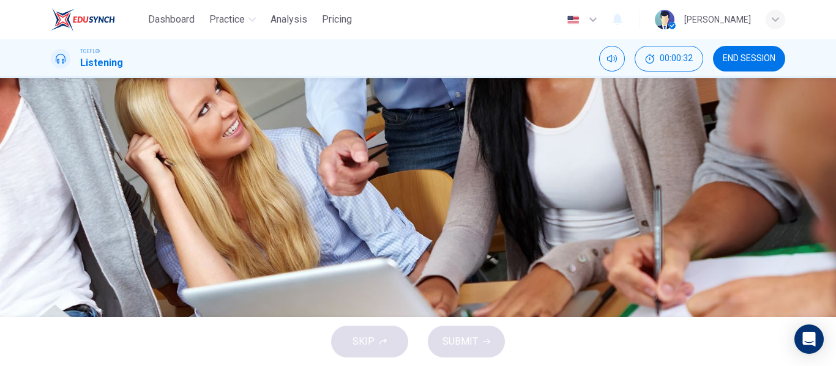
click at [53, 305] on button "button" at bounding box center [52, 311] width 2 height 12
type input "0"
click at [240, 177] on span "To learn about the Transcendentalists" at bounding box center [161, 170] width 160 height 15
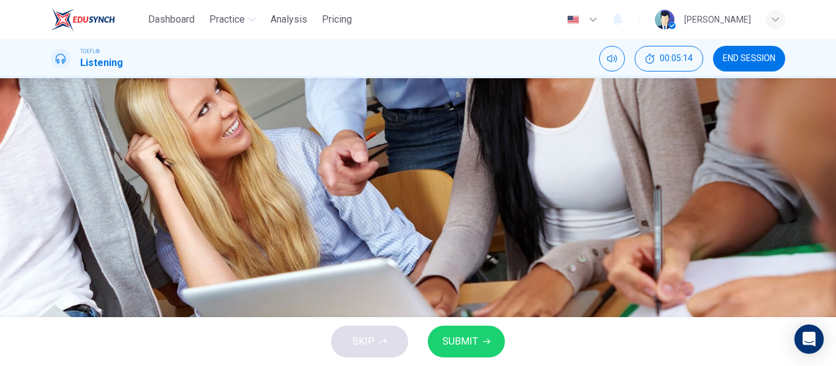
click at [370, 147] on span "To educate children from area schools about the Transcendentalists" at bounding box center [225, 139] width 289 height 15
click at [485, 341] on icon "button" at bounding box center [486, 341] width 7 height 7
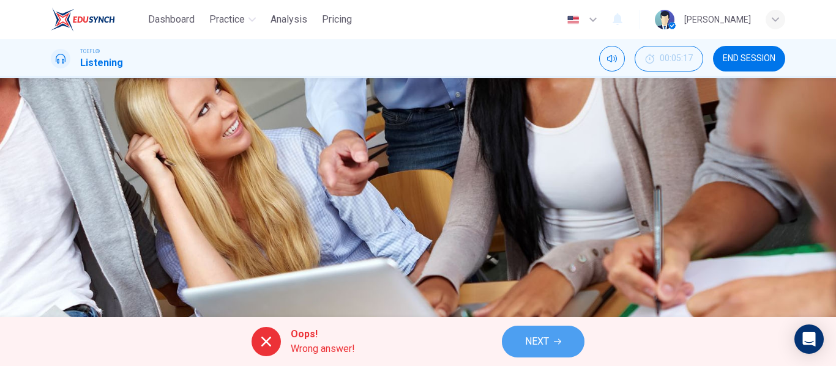
click at [543, 333] on span "NEXT" at bounding box center [537, 341] width 24 height 17
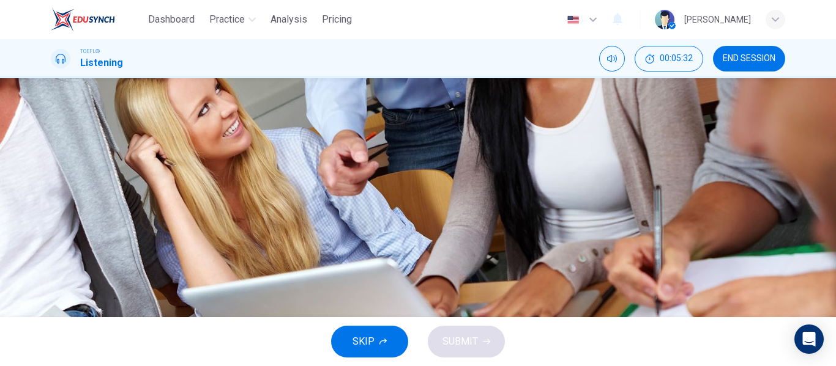
scroll to position [108, 0]
click at [244, 177] on span "The members wanted to work the land" at bounding box center [162, 170] width 163 height 15
click at [479, 329] on button "SUBMIT" at bounding box center [466, 342] width 77 height 32
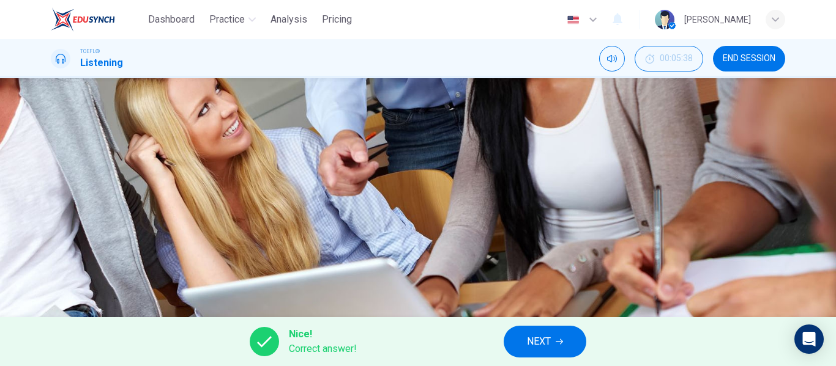
click at [557, 336] on button "NEXT" at bounding box center [544, 342] width 83 height 32
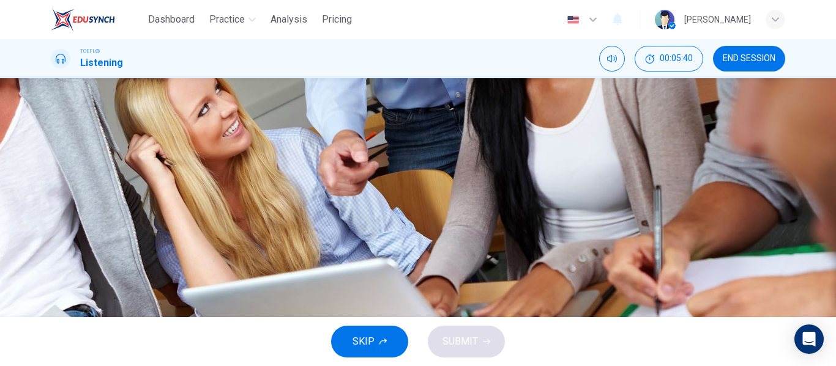
scroll to position [69, 0]
click at [581, 128] on button "A The spiritual world is the most important" at bounding box center [418, 113] width 734 height 31
click at [272, 151] on span "It includes literature as well as social issues" at bounding box center [176, 143] width 191 height 15
click at [511, 128] on button "A The spiritual world is the most important" at bounding box center [418, 113] width 734 height 31
click at [253, 121] on span "The spiritual world is the most important" at bounding box center [167, 113] width 173 height 15
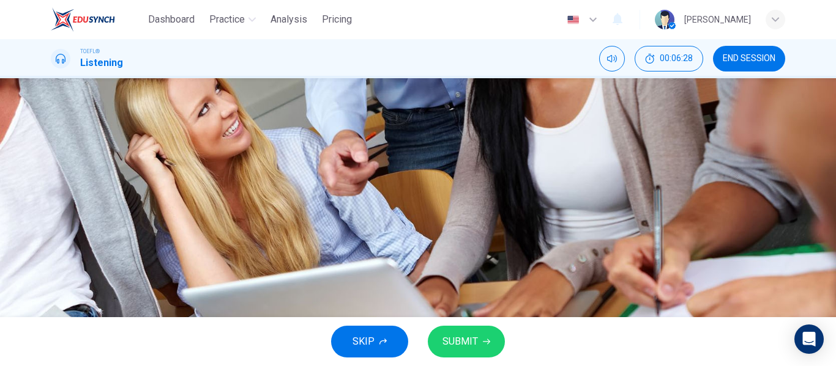
click at [489, 190] on button "C It excludes social interaction" at bounding box center [418, 174] width 734 height 31
click at [272, 151] on span "It includes literature as well as social issues" at bounding box center [176, 143] width 191 height 15
click at [253, 121] on span "The spiritual world is the most important" at bounding box center [167, 113] width 173 height 15
click at [529, 216] on button "D It limits the number of community members" at bounding box center [418, 200] width 734 height 31
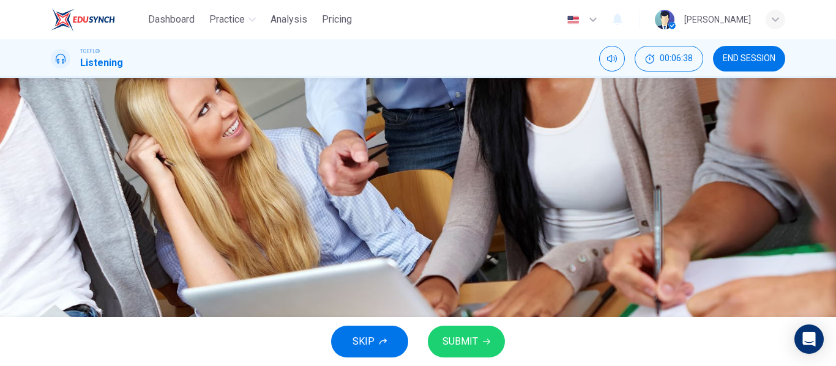
click at [272, 147] on span "It includes literature as well as social issues" at bounding box center [176, 139] width 191 height 15
click at [253, 116] on span "The spiritual world is the most important" at bounding box center [167, 109] width 173 height 15
click at [469, 350] on span "SUBMIT" at bounding box center [459, 341] width 35 height 17
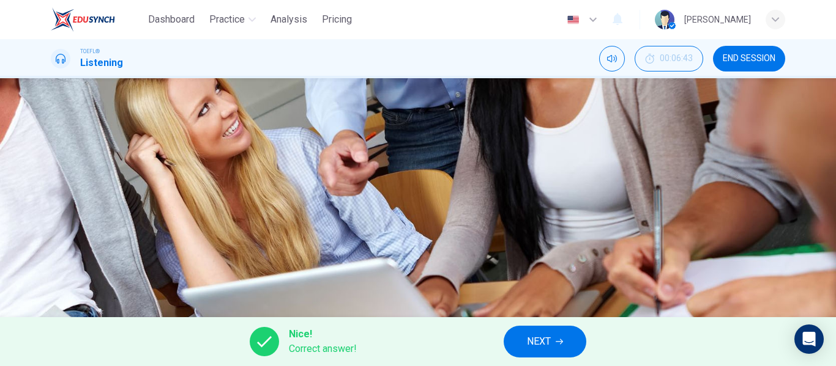
click at [529, 348] on span "NEXT" at bounding box center [539, 341] width 24 height 17
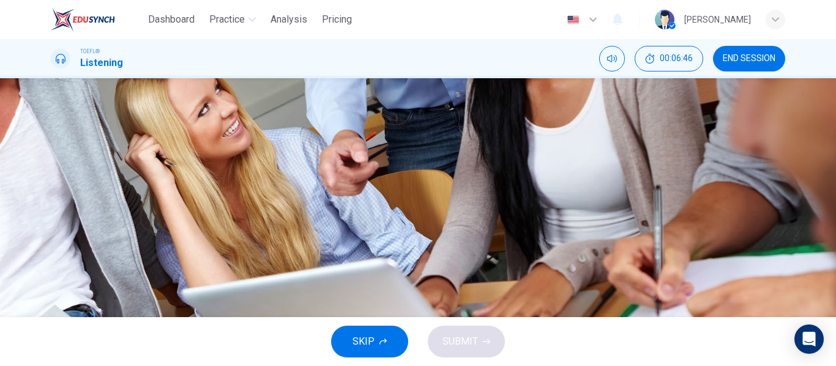
scroll to position [71, 0]
click at [601, 187] on button "C Because he is a Transcendentalist academic" at bounding box center [418, 172] width 734 height 31
click at [461, 346] on span "SUBMIT" at bounding box center [459, 341] width 35 height 17
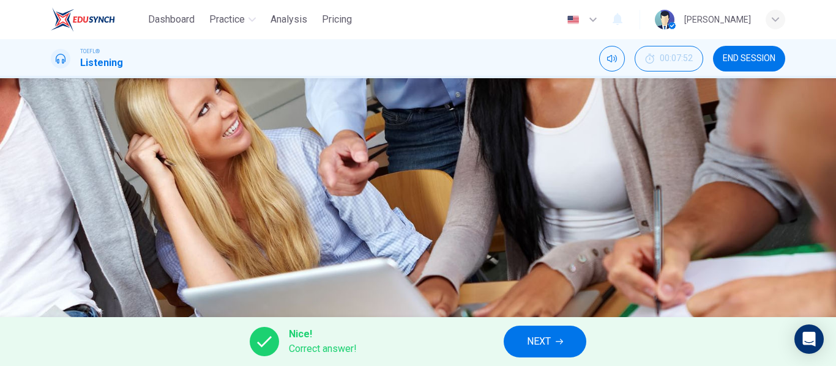
click at [516, 218] on div "A Because he is a Transcendentalist B Because he has had farming experience C B…" at bounding box center [418, 156] width 734 height 122
click at [543, 349] on span "NEXT" at bounding box center [539, 341] width 24 height 17
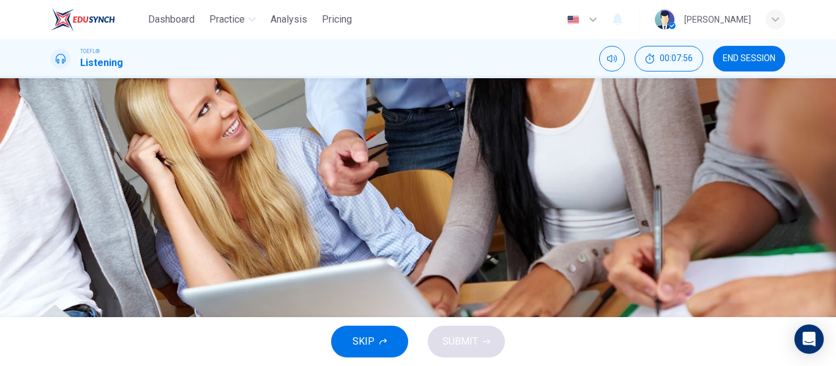
click at [53, 109] on button "button" at bounding box center [52, 103] width 2 height 12
click at [53, 123] on button "button" at bounding box center [52, 117] width 2 height 12
click at [325, 172] on span "Teaching certificate students can get credit working there" at bounding box center [203, 164] width 245 height 15
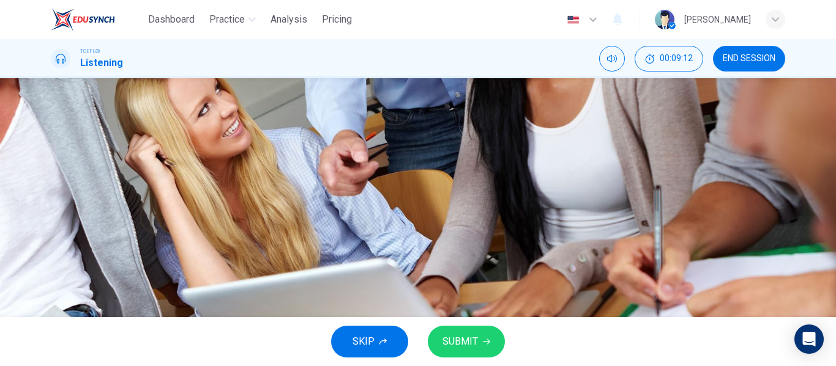
type input "0"
click at [474, 340] on span "SUBMIT" at bounding box center [459, 341] width 35 height 17
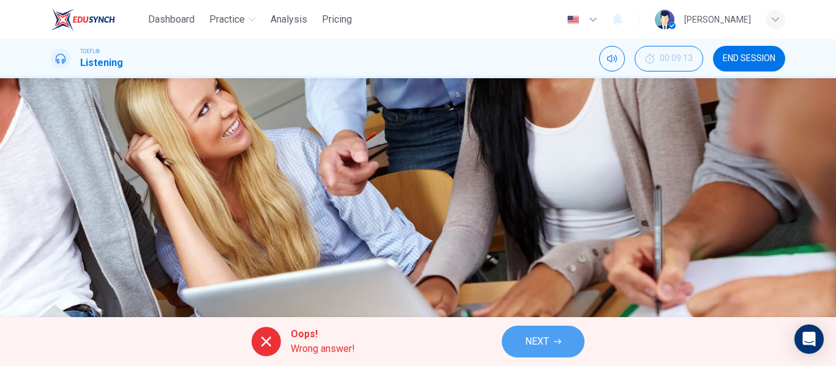
click at [521, 327] on button "NEXT" at bounding box center [543, 342] width 83 height 32
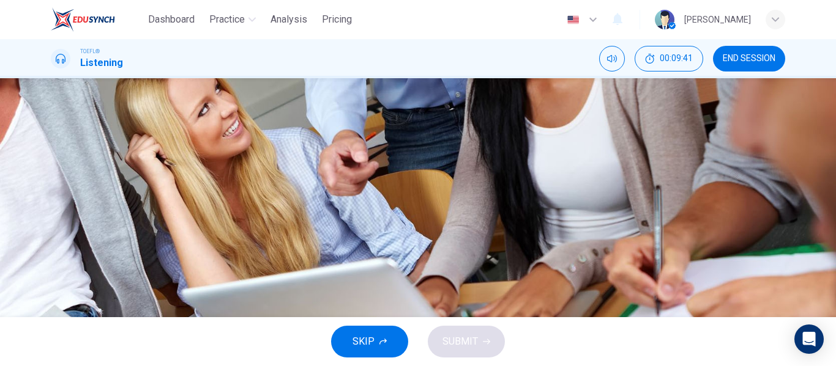
scroll to position [108, 0]
click at [455, 216] on button "D Singing" at bounding box center [418, 200] width 734 height 31
click at [452, 185] on button "C Playing cards" at bounding box center [418, 170] width 734 height 31
click at [486, 349] on button "SUBMIT" at bounding box center [466, 342] width 77 height 32
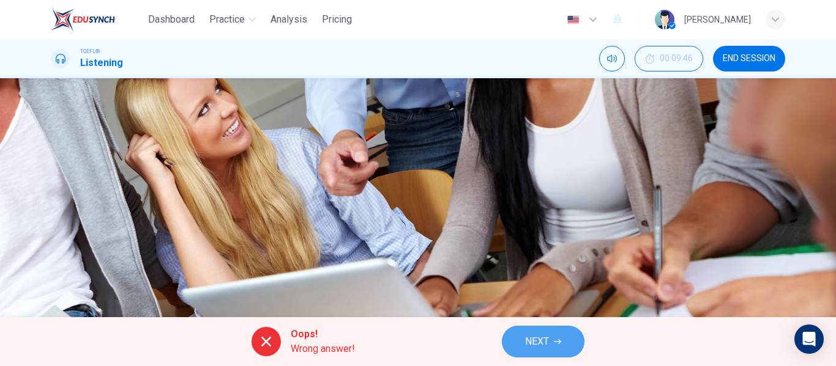
click at [518, 341] on button "NEXT" at bounding box center [543, 342] width 83 height 32
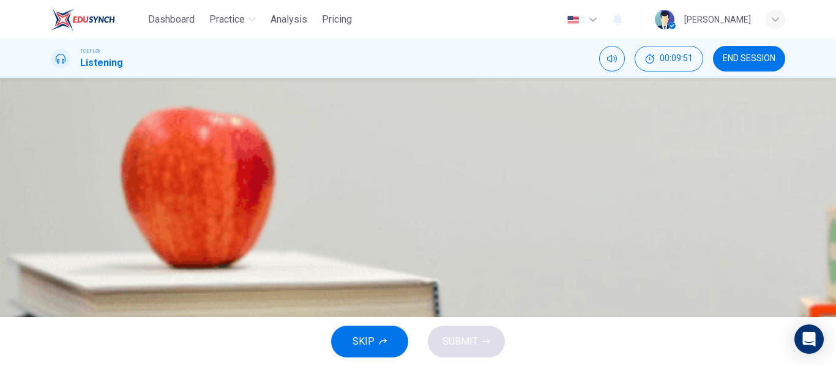
click at [745, 68] on button "END SESSION" at bounding box center [749, 59] width 72 height 26
